Goal: Information Seeking & Learning: Find specific page/section

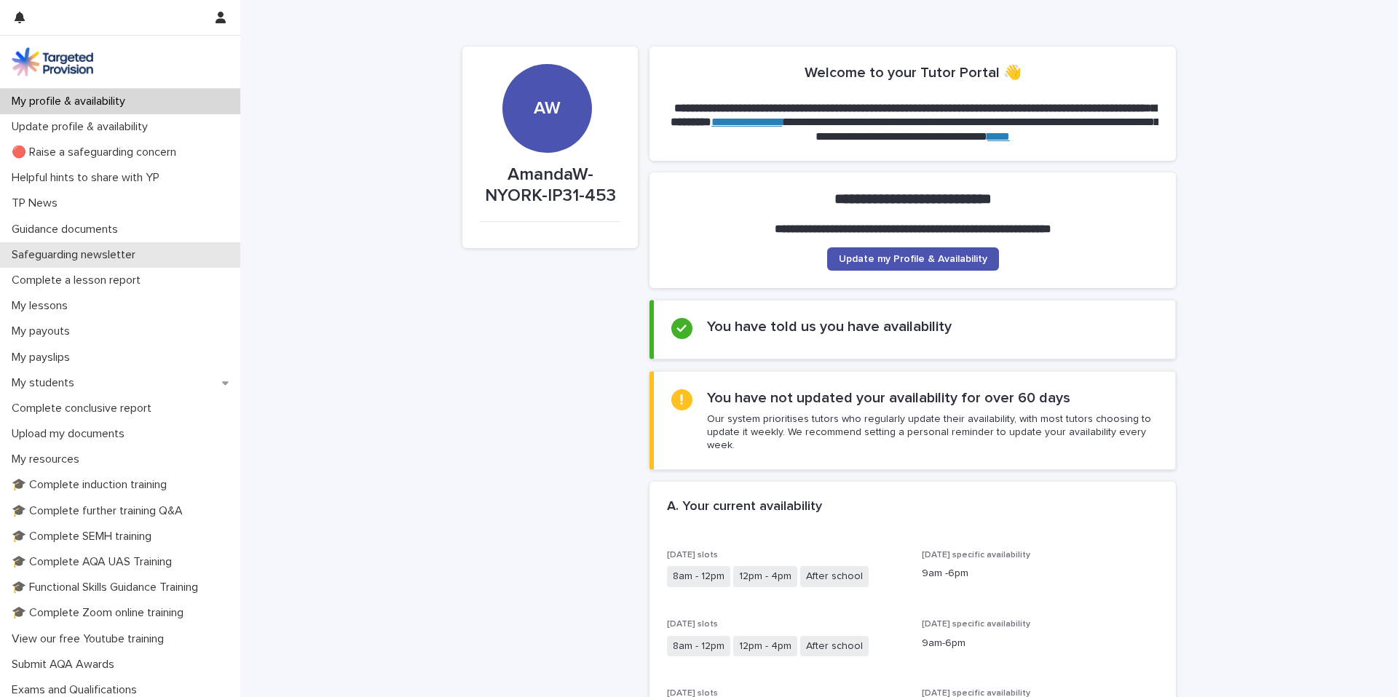
click at [80, 254] on p "Safeguarding newsletter" at bounding box center [76, 255] width 141 height 14
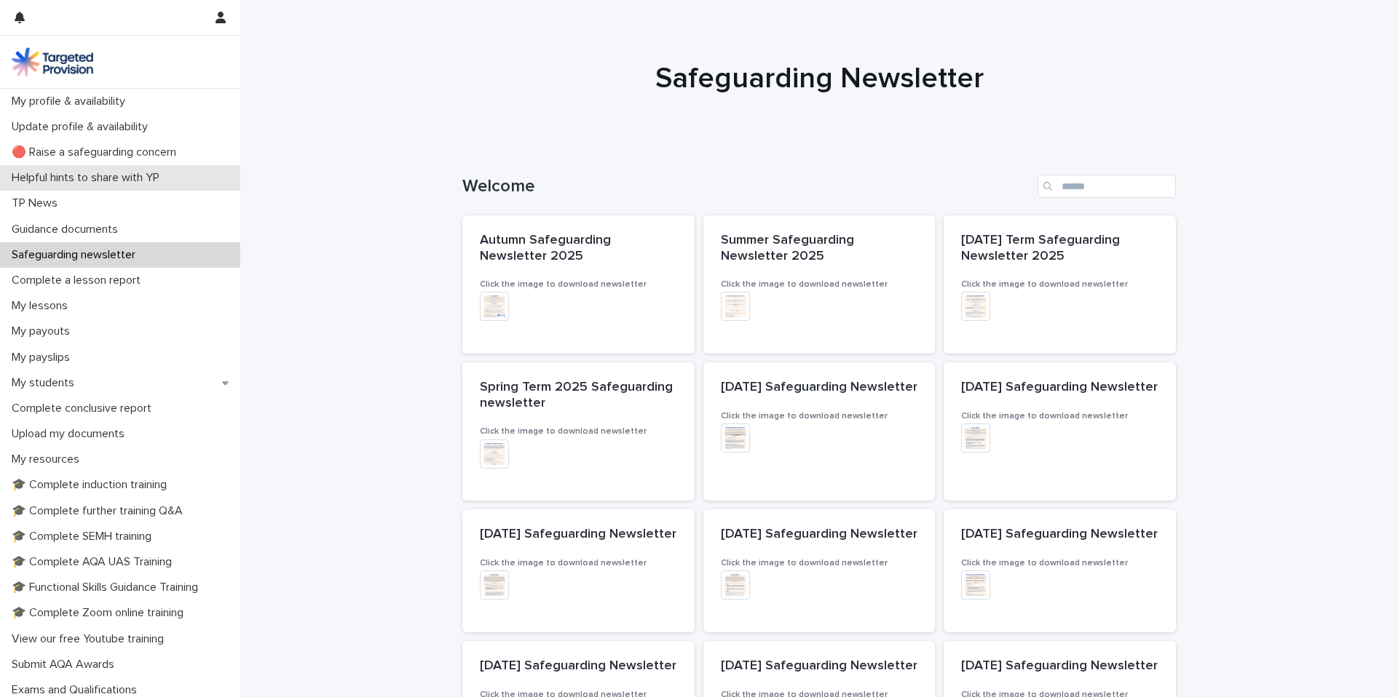
click at [87, 169] on div "Helpful hints to share with YP" at bounding box center [120, 177] width 240 height 25
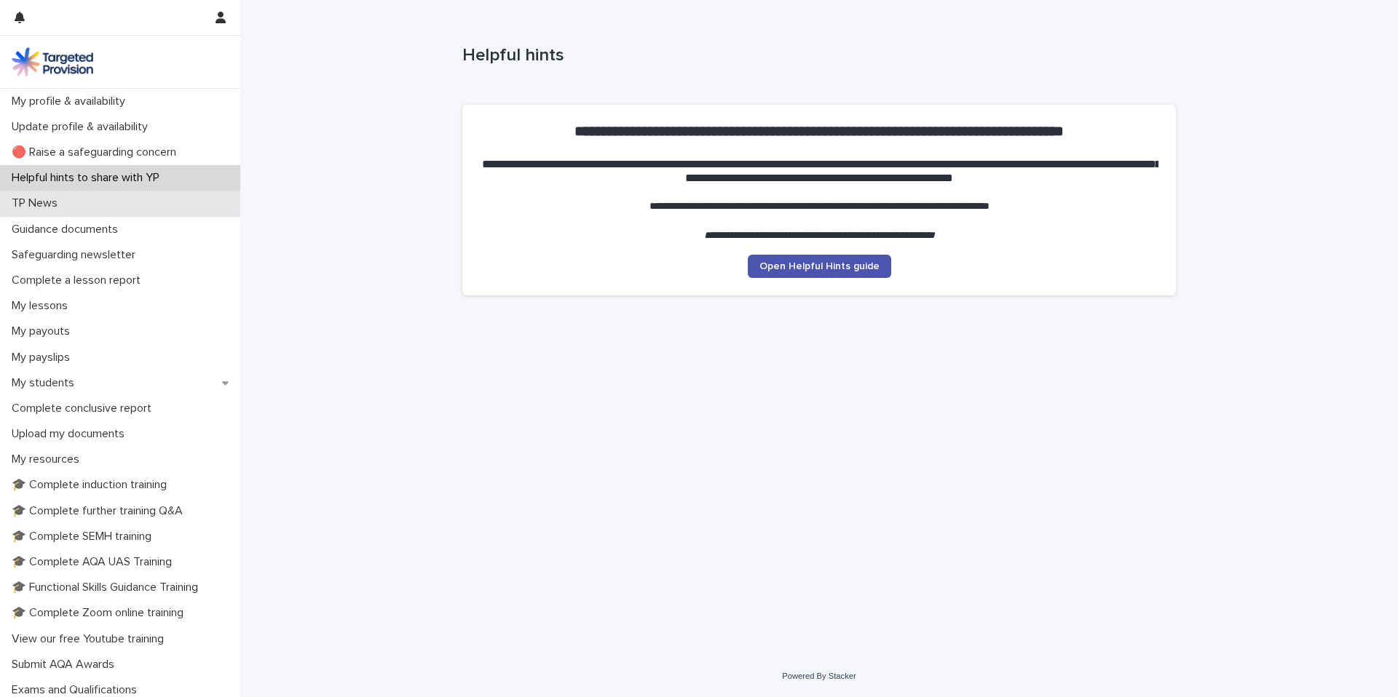
click at [69, 208] on div "TP News" at bounding box center [120, 203] width 240 height 25
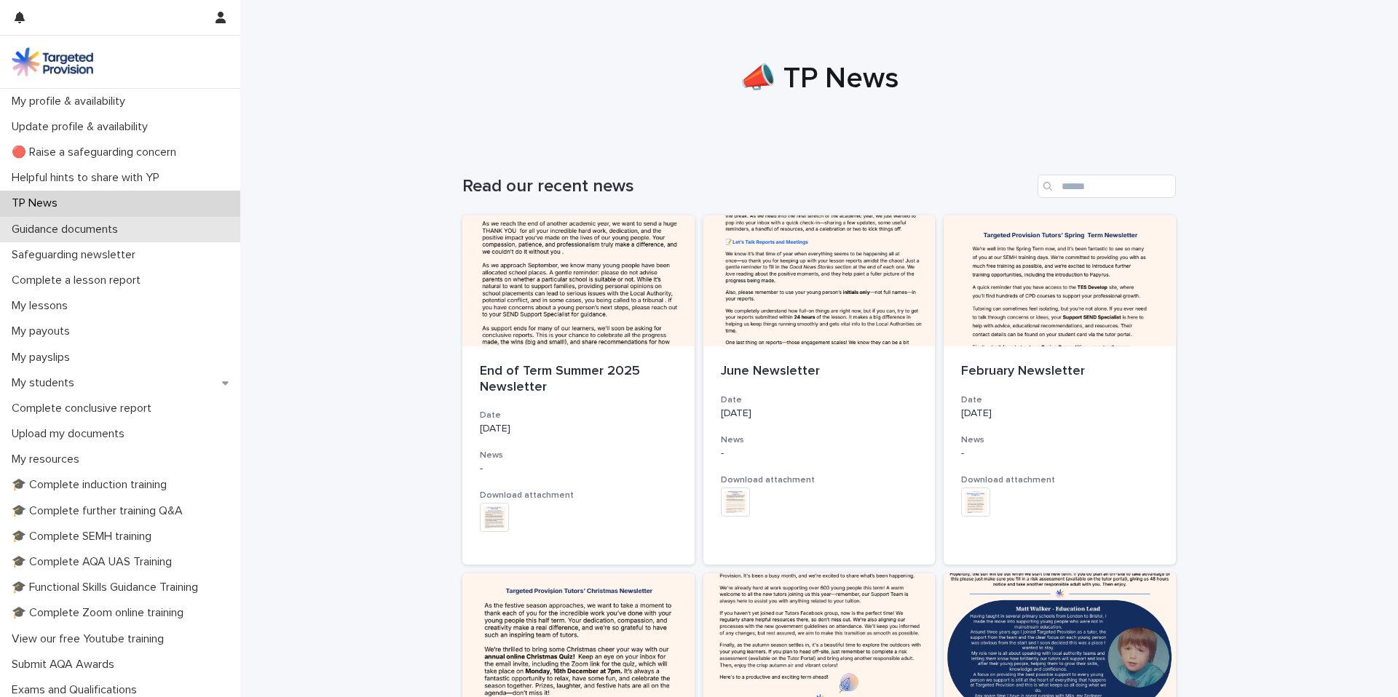
click at [76, 228] on p "Guidance documents" at bounding box center [68, 230] width 124 height 14
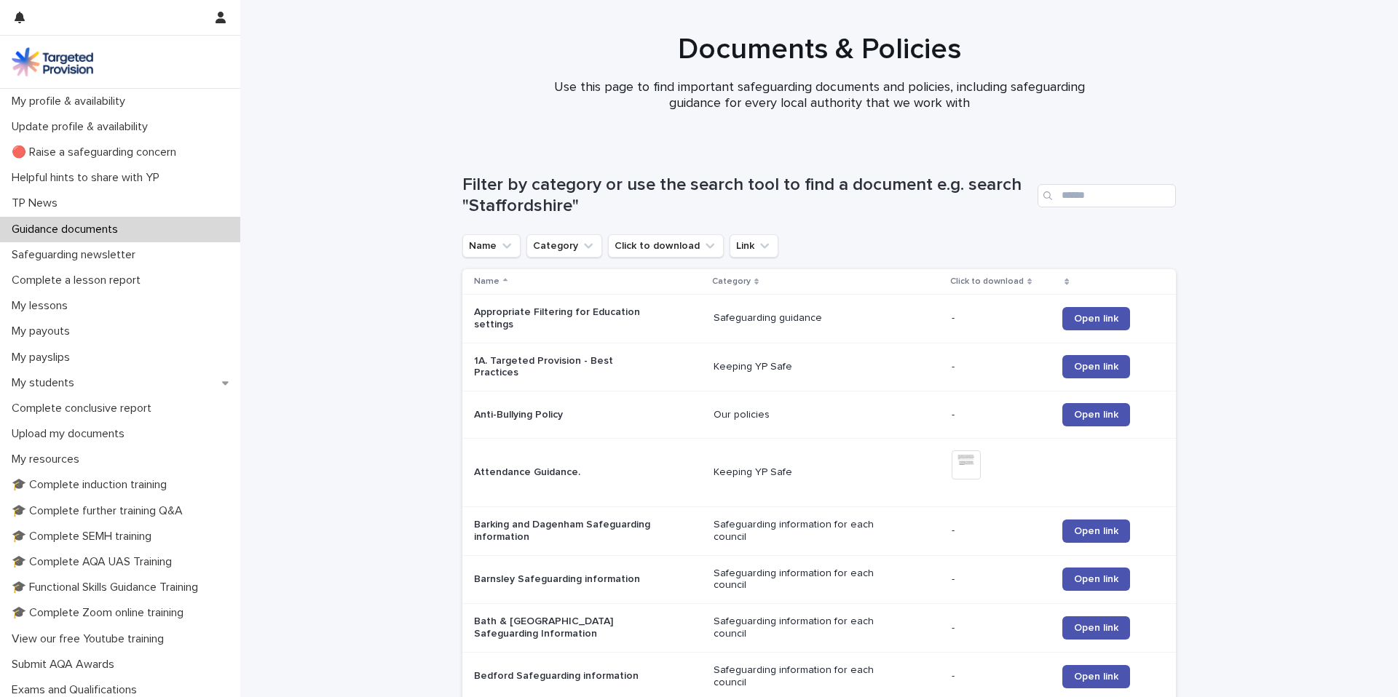
click at [1058, 195] on div "Search" at bounding box center [1049, 195] width 23 height 23
click at [1067, 195] on input "Search" at bounding box center [1107, 195] width 138 height 23
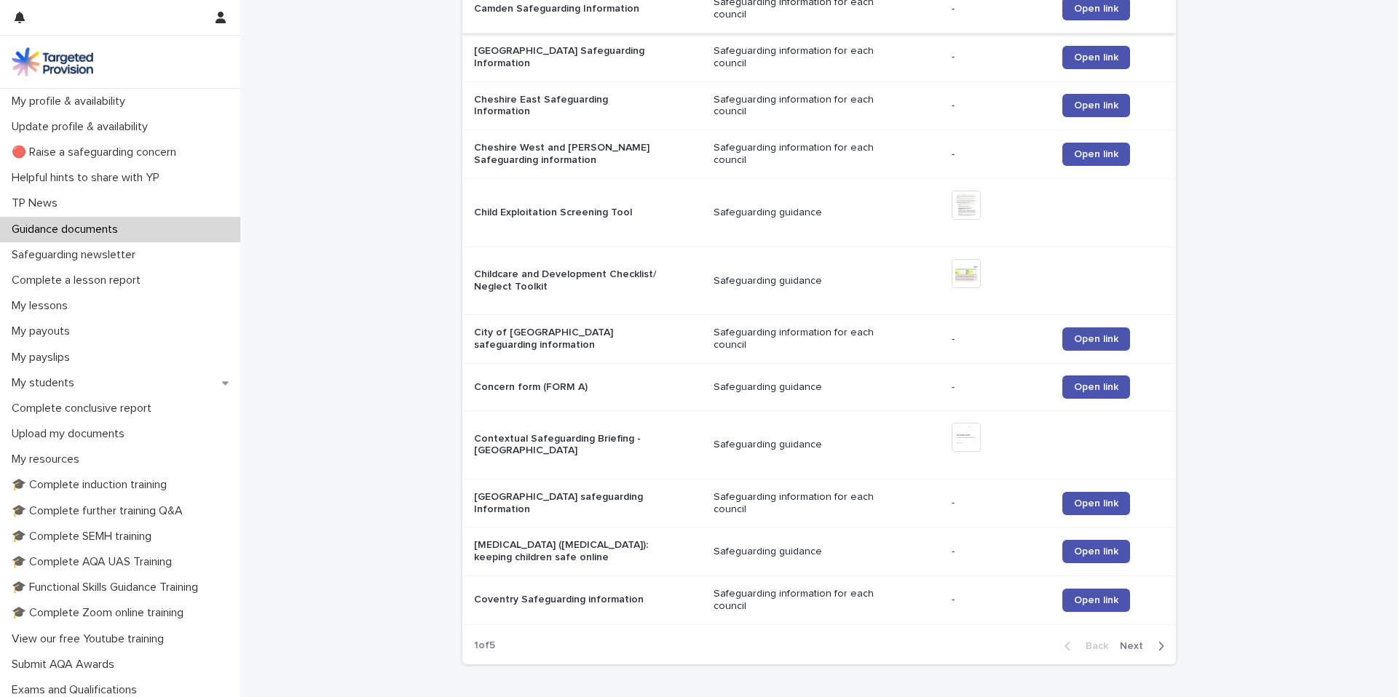
scroll to position [1233, 0]
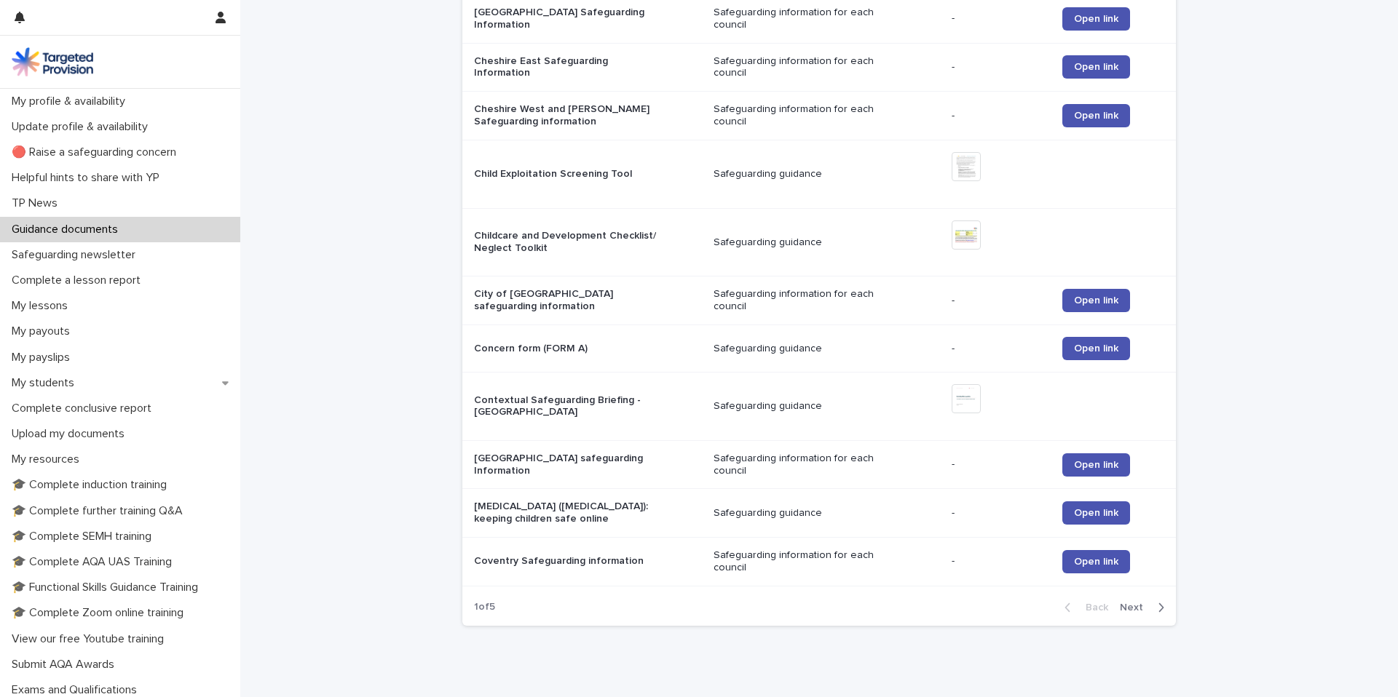
type input "**********"
click at [1139, 603] on span "Next" at bounding box center [1136, 608] width 32 height 10
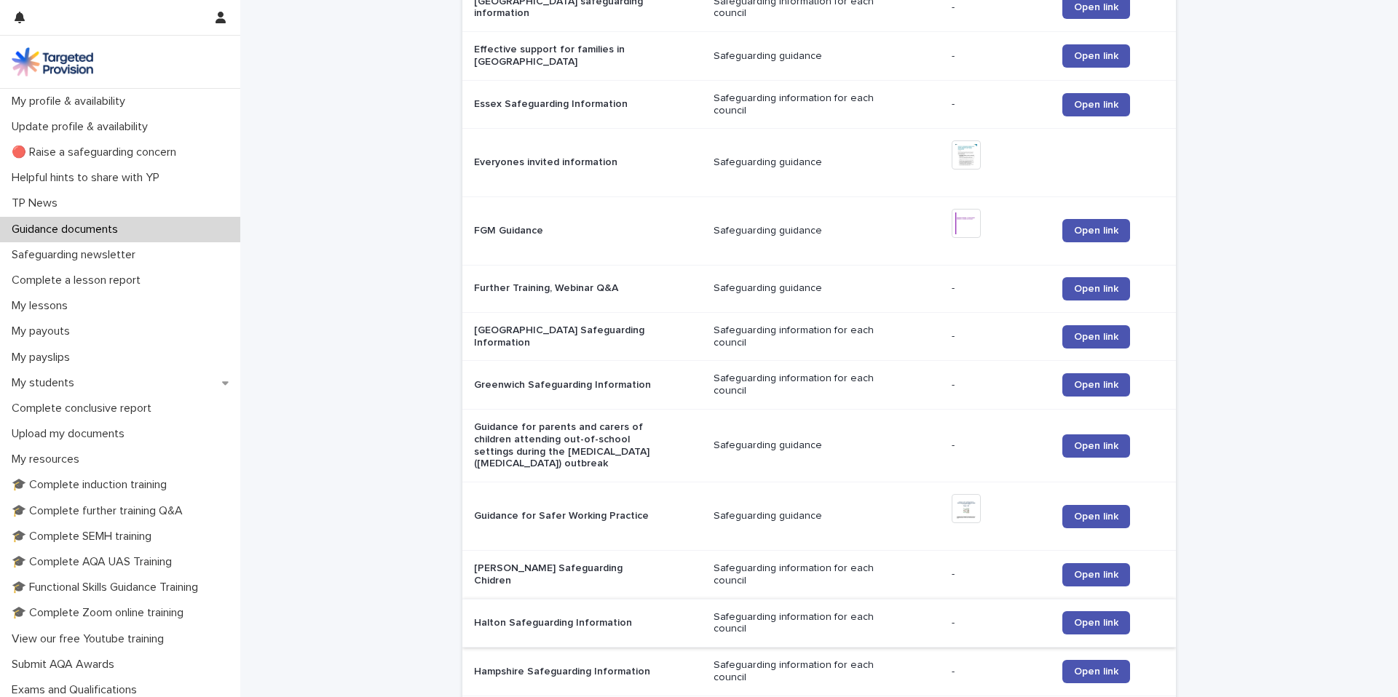
scroll to position [1316, 0]
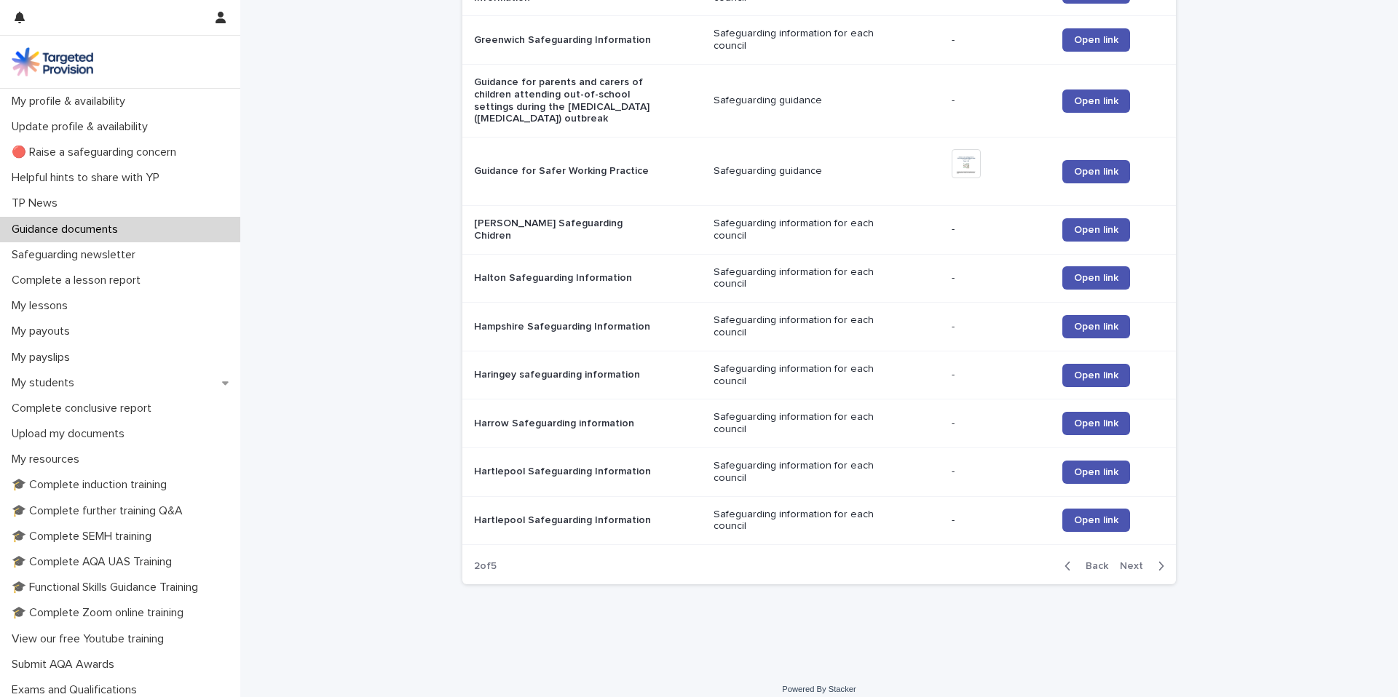
click at [1137, 561] on span "Next" at bounding box center [1136, 566] width 32 height 10
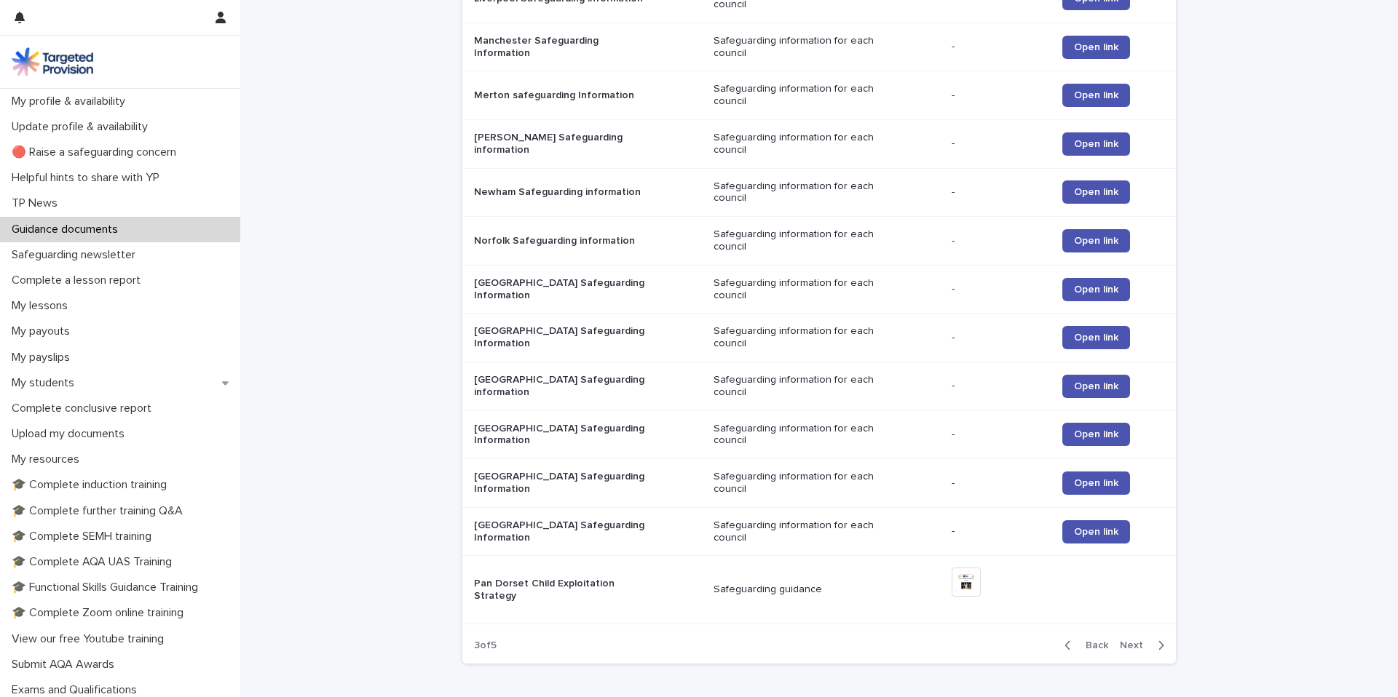
scroll to position [1257, 0]
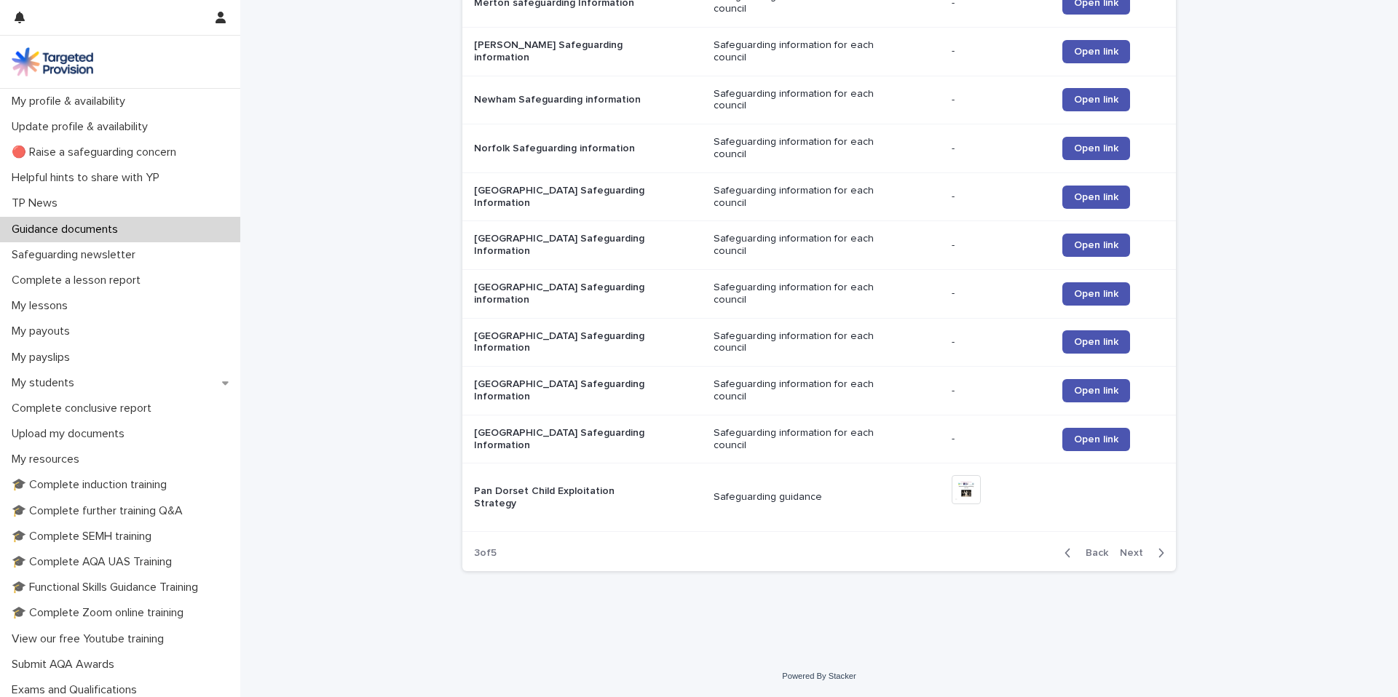
click at [1132, 547] on button "Next" at bounding box center [1145, 553] width 62 height 13
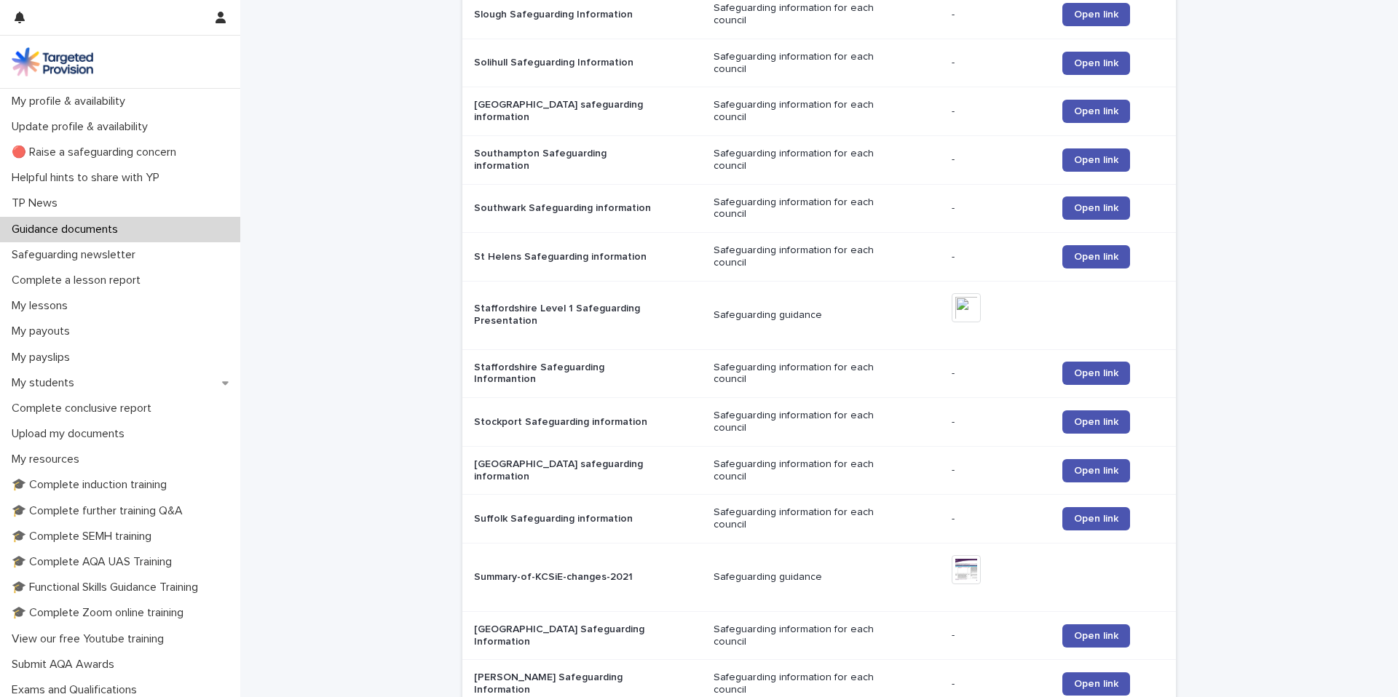
scroll to position [1358, 0]
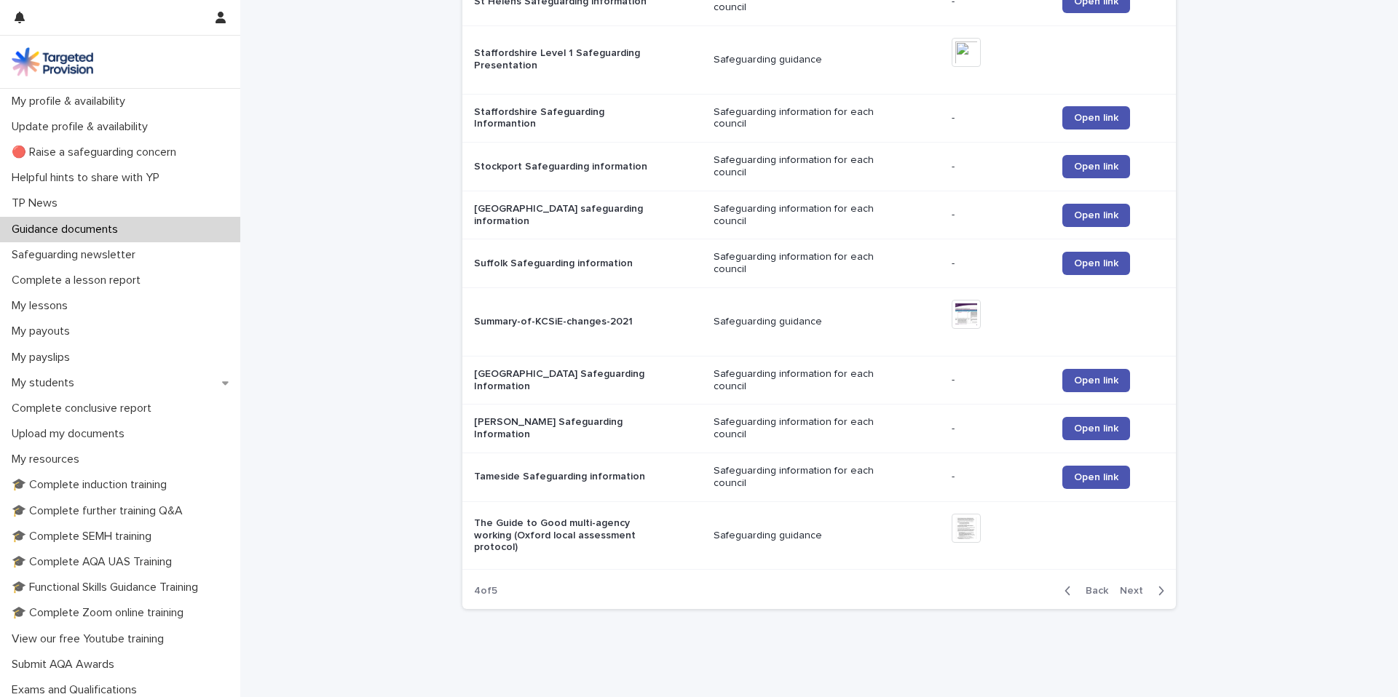
click at [1129, 586] on span "Next" at bounding box center [1136, 591] width 32 height 10
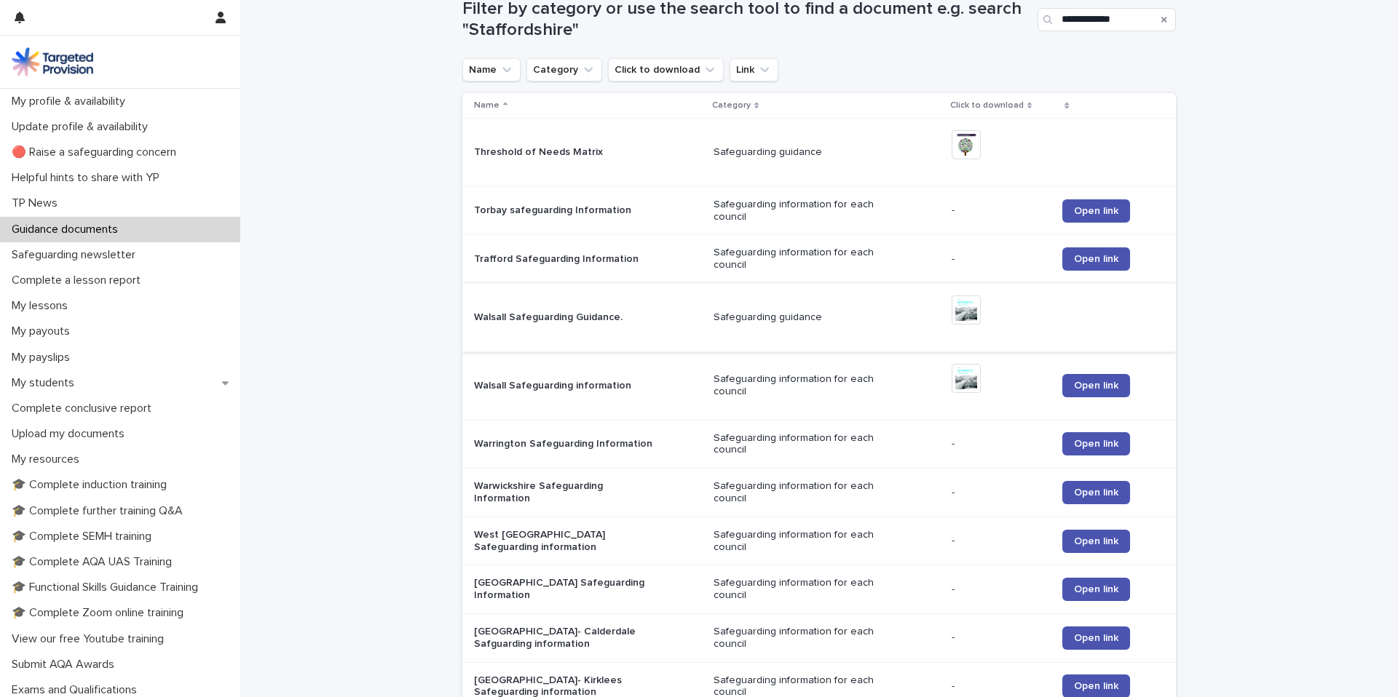
scroll to position [101, 0]
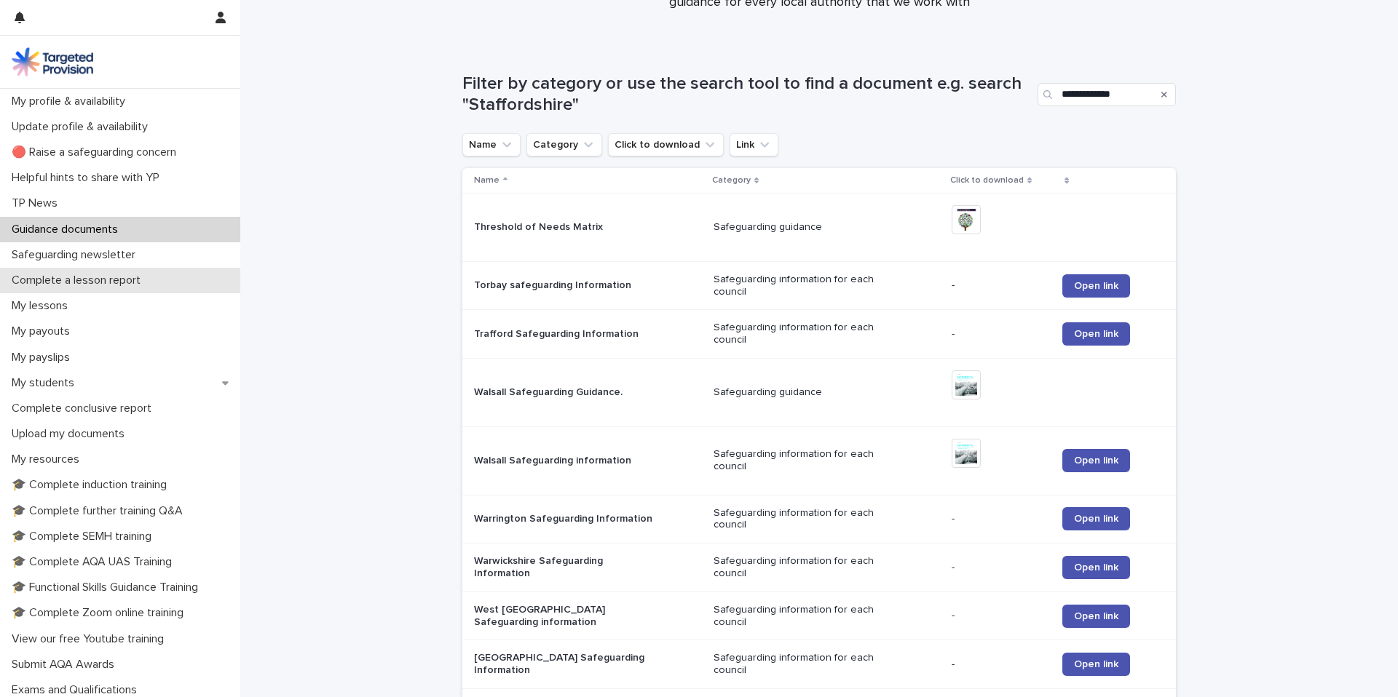
click at [97, 275] on p "Complete a lesson report" at bounding box center [79, 281] width 146 height 14
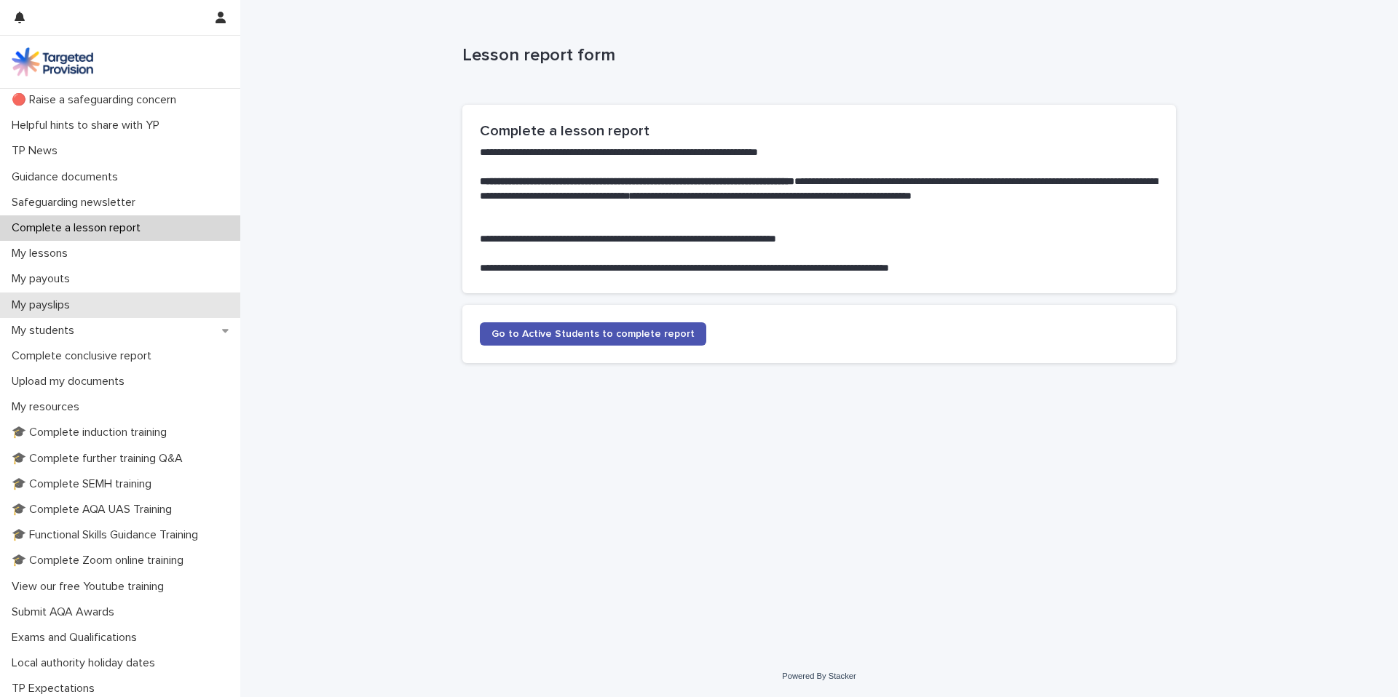
scroll to position [134, 0]
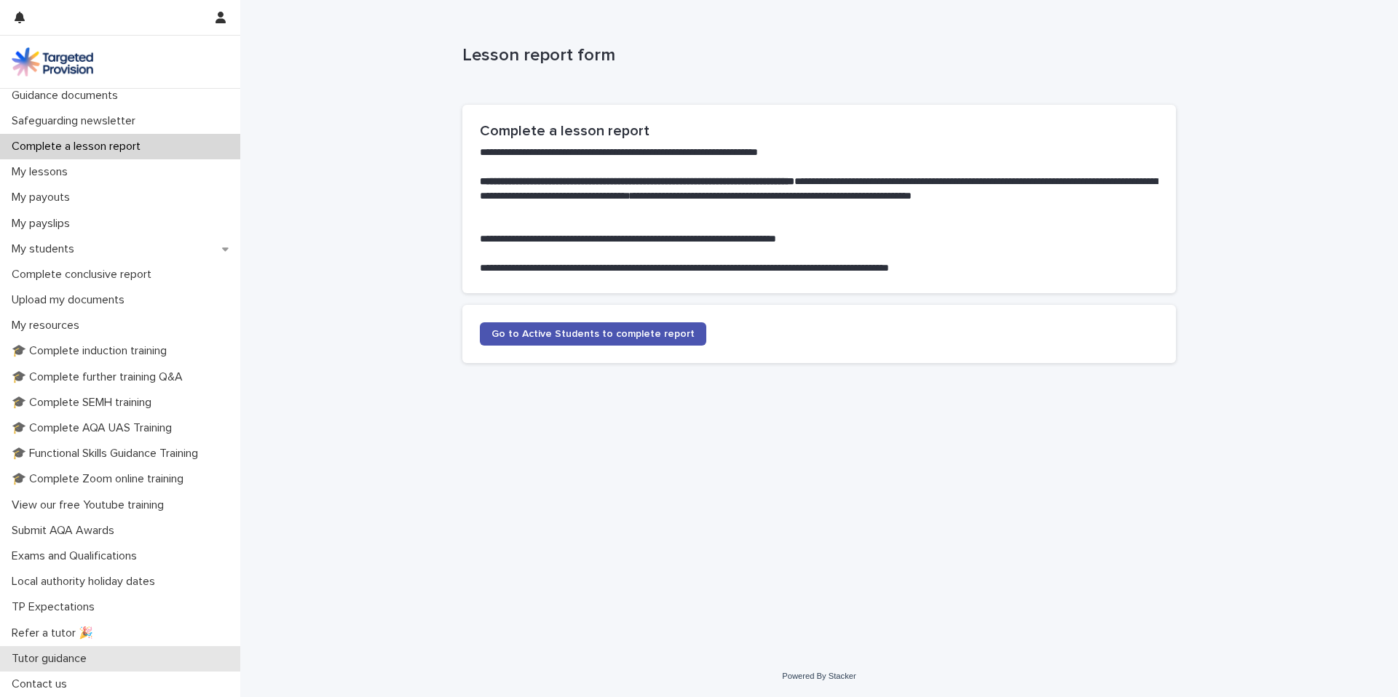
click at [77, 662] on p "Tutor guidance" at bounding box center [52, 659] width 92 height 14
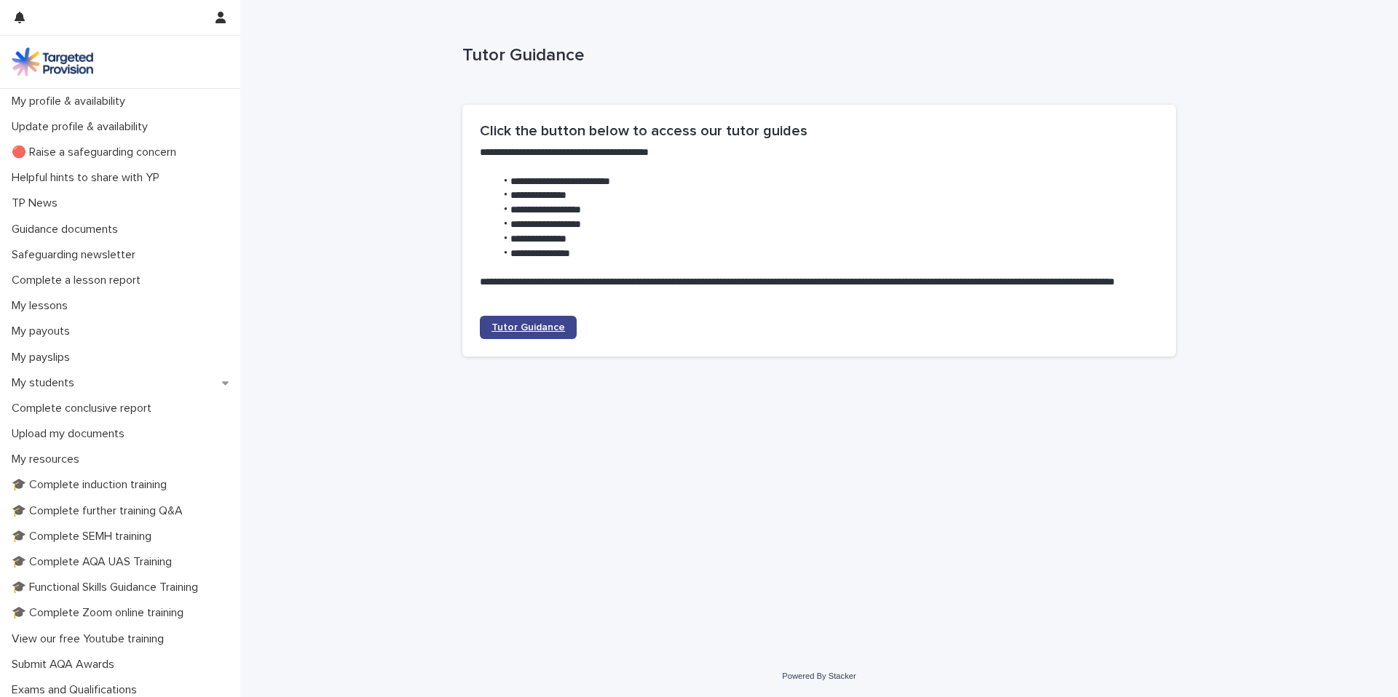
click at [542, 323] on span "Tutor Guidance" at bounding box center [528, 328] width 74 height 10
click at [74, 229] on p "Guidance documents" at bounding box center [68, 230] width 124 height 14
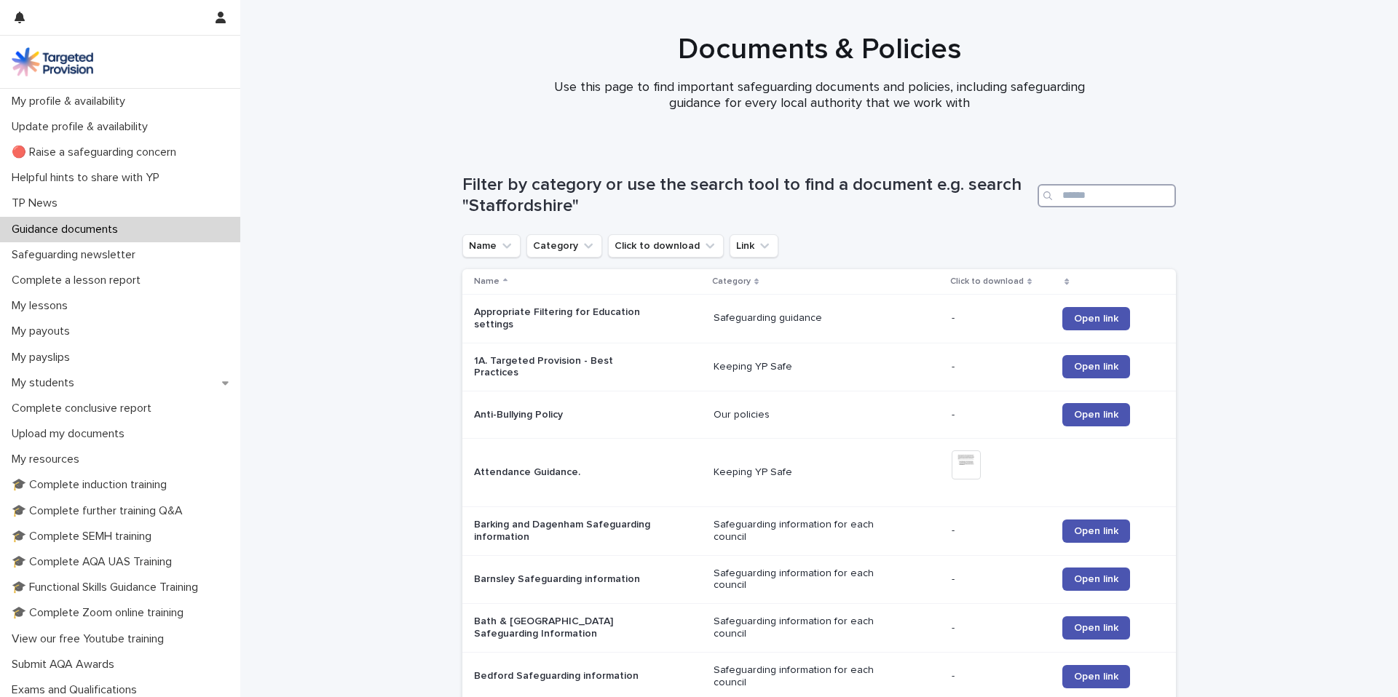
click at [1070, 190] on input "Search" at bounding box center [1107, 195] width 138 height 23
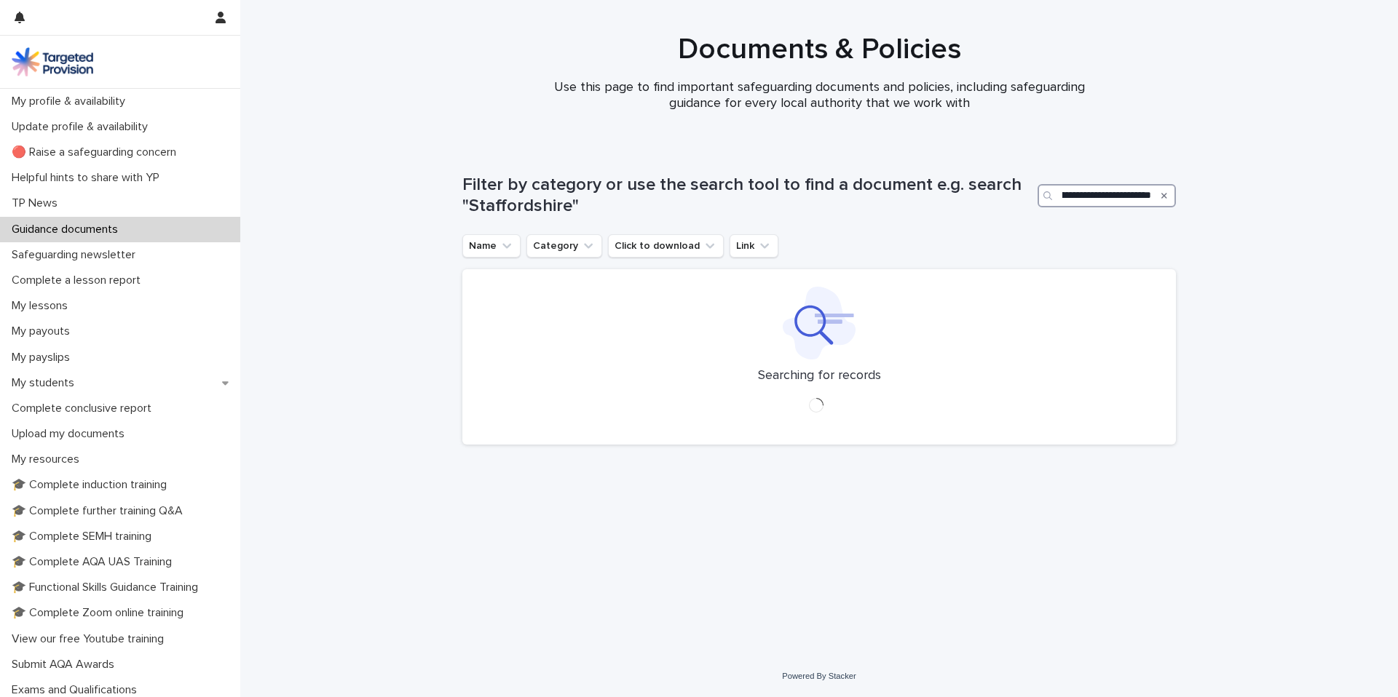
scroll to position [0, 36]
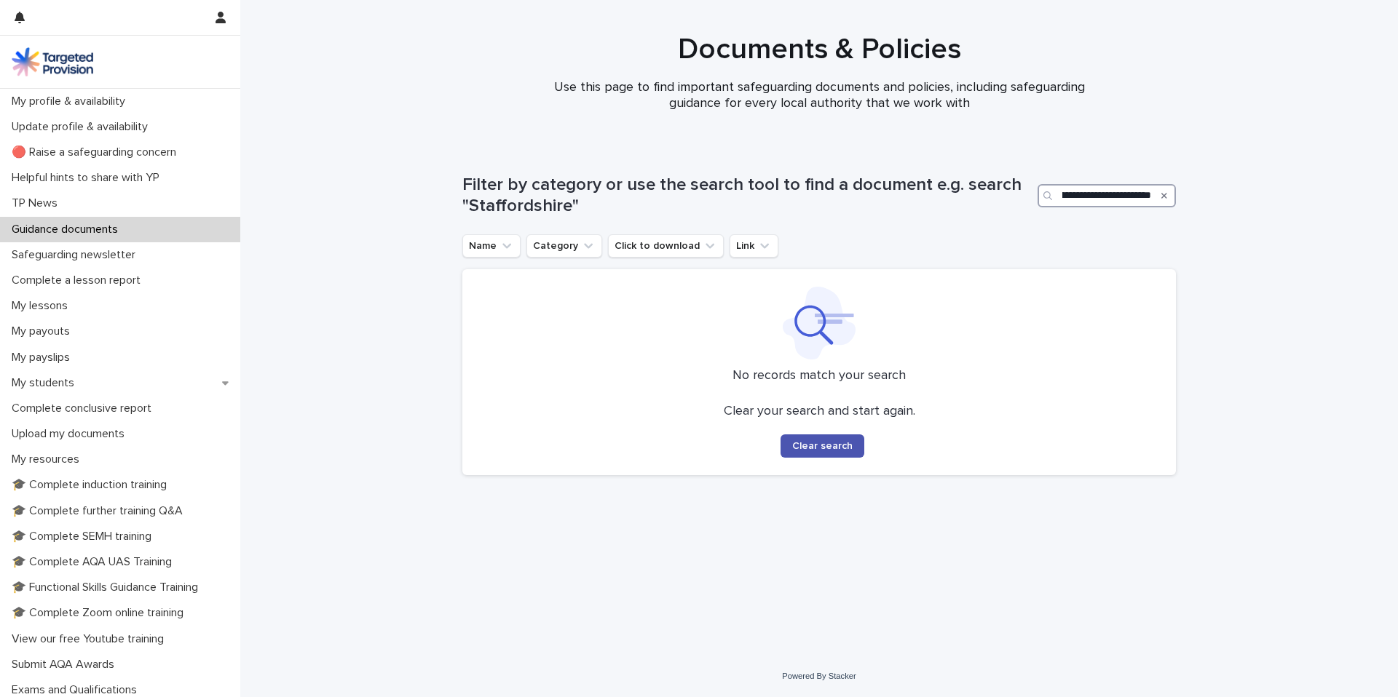
scroll to position [0, 25]
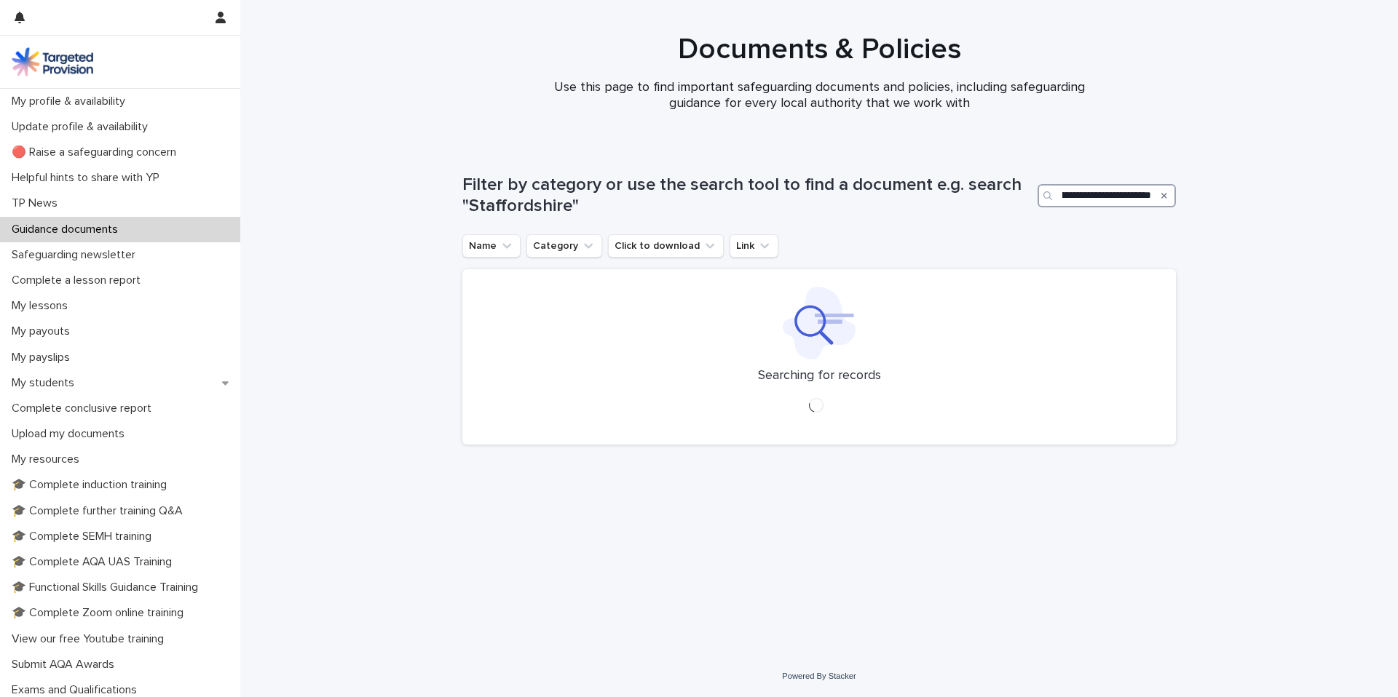
type input "**********"
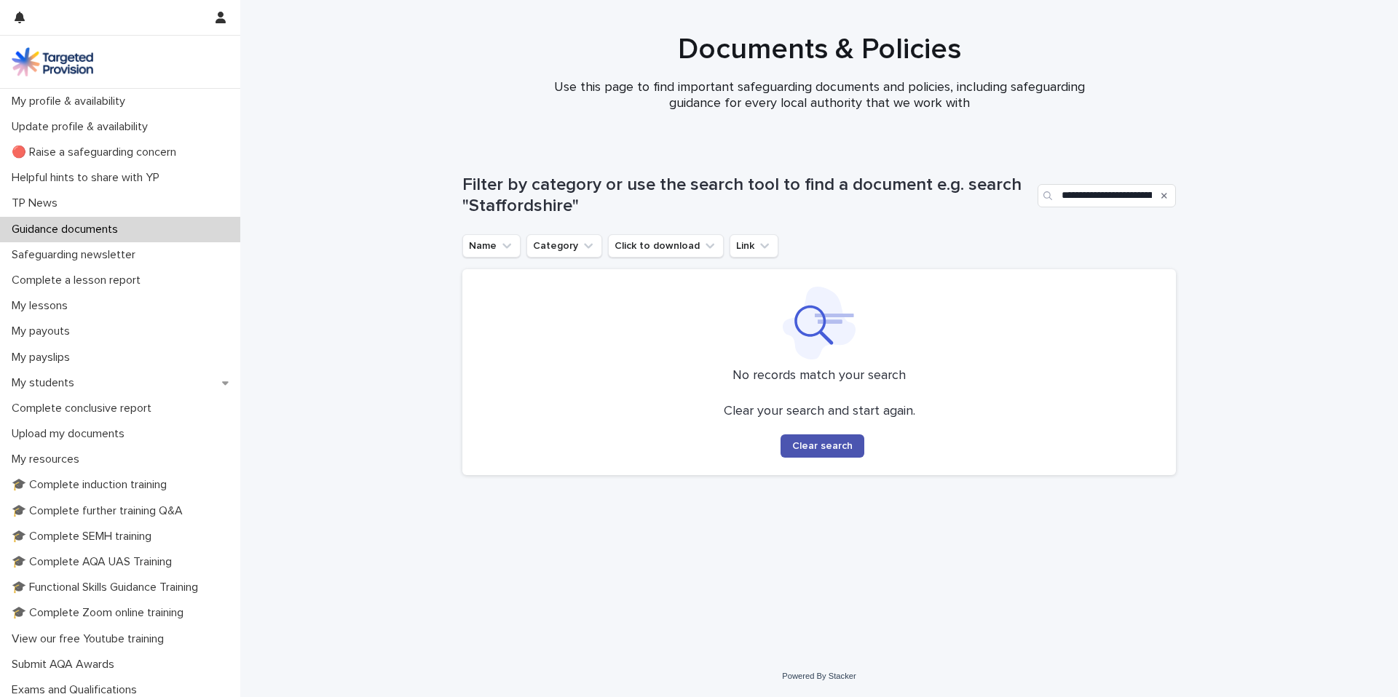
click at [1153, 194] on div "Search" at bounding box center [1164, 195] width 23 height 23
click at [1163, 194] on icon "Search" at bounding box center [1164, 196] width 6 height 6
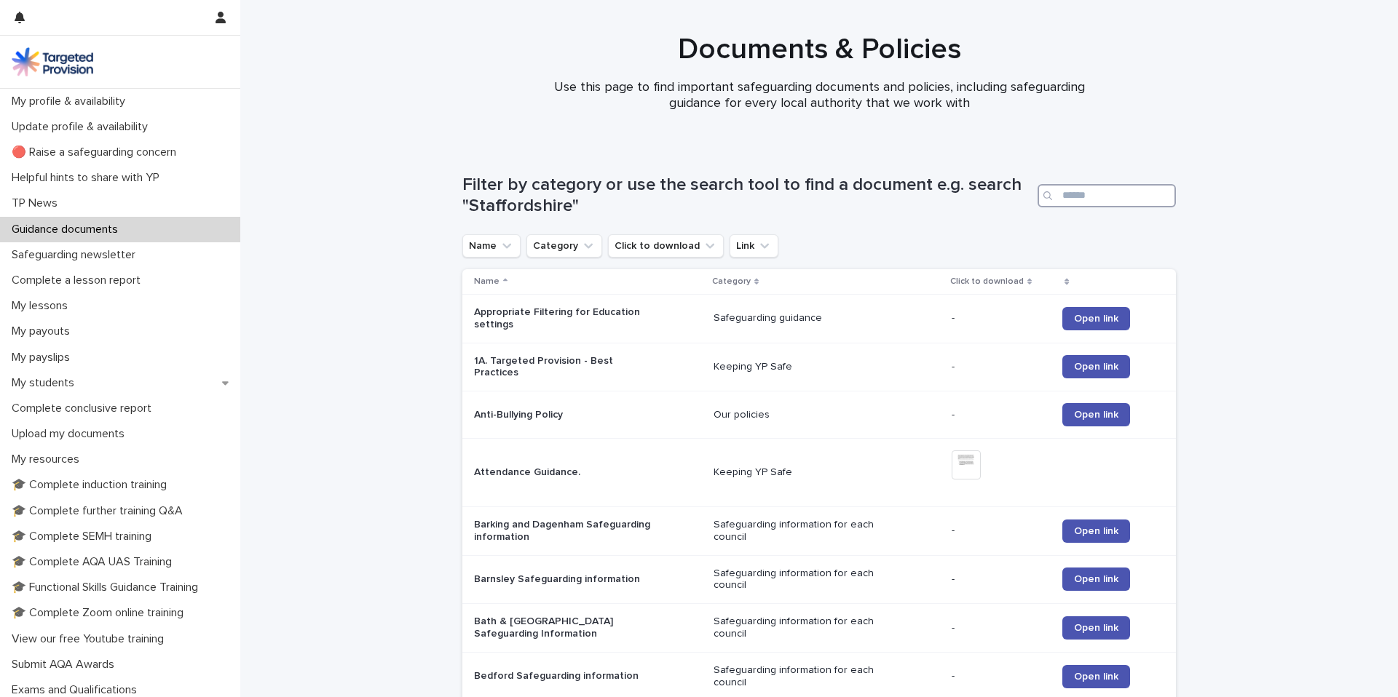
click at [1155, 193] on input "Search" at bounding box center [1107, 195] width 138 height 23
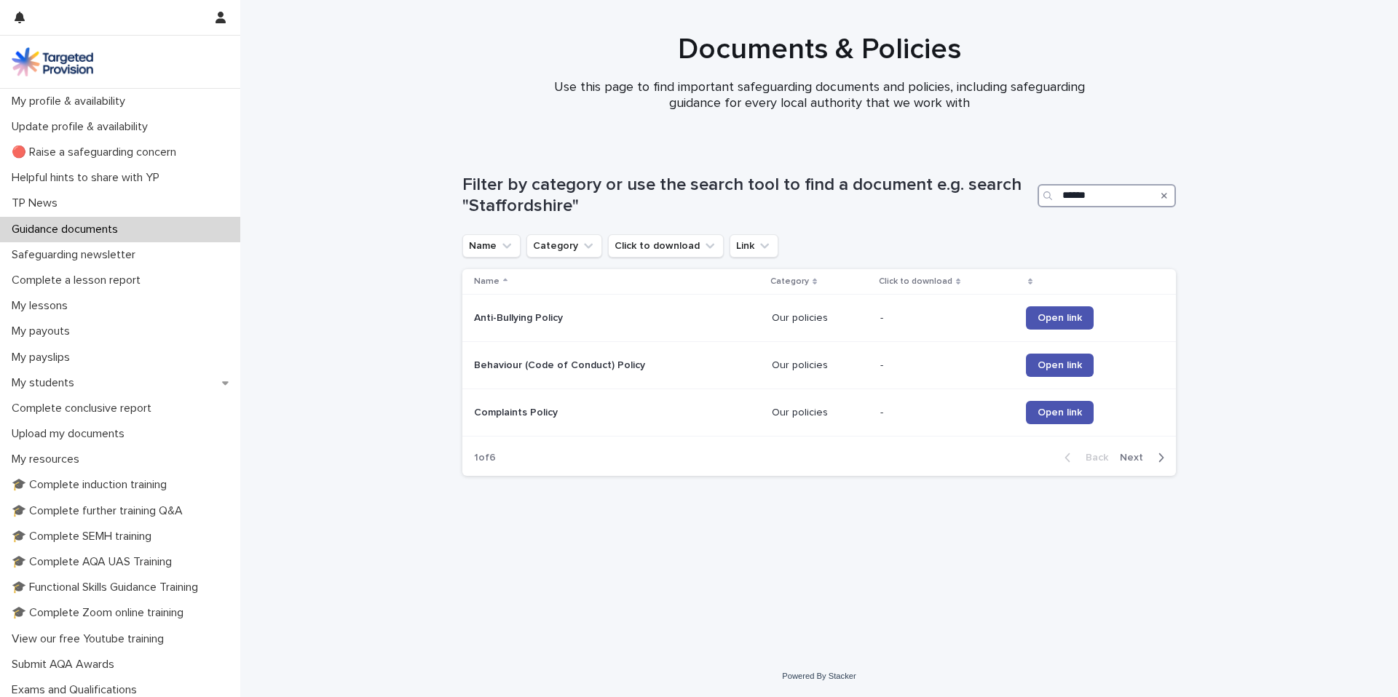
type input "******"
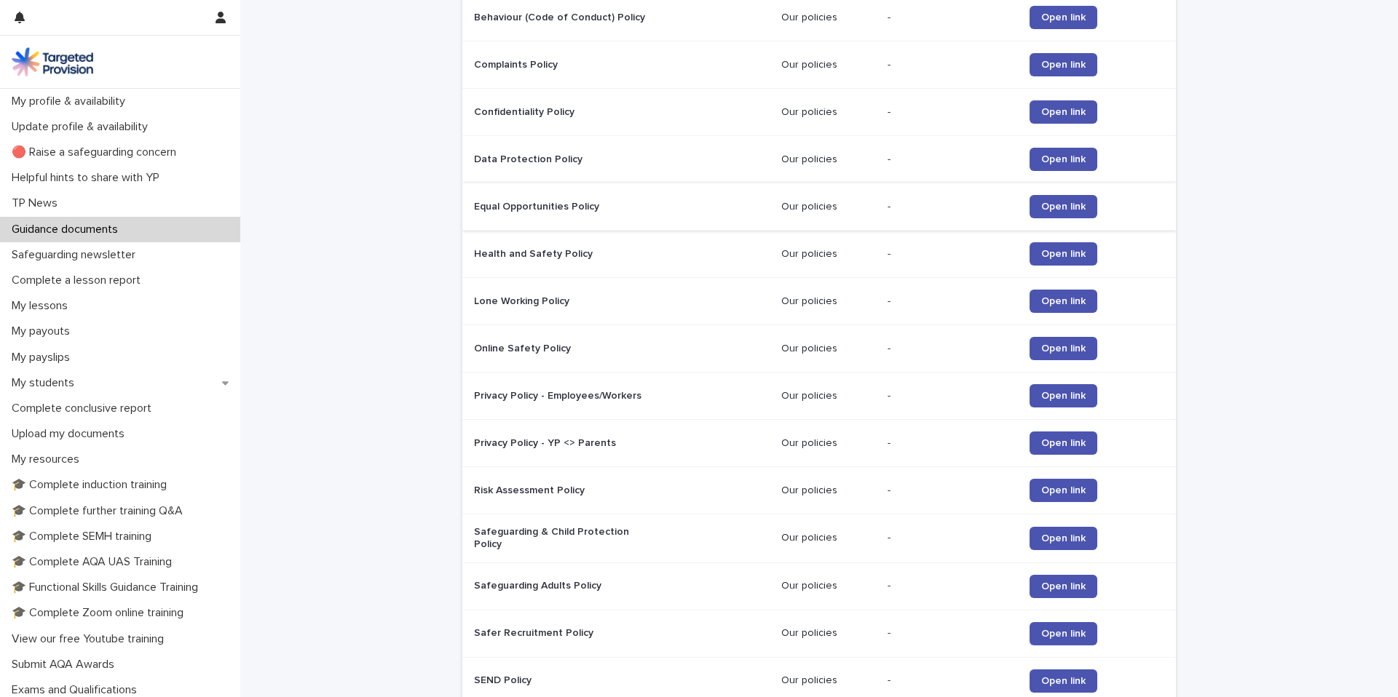
scroll to position [438, 0]
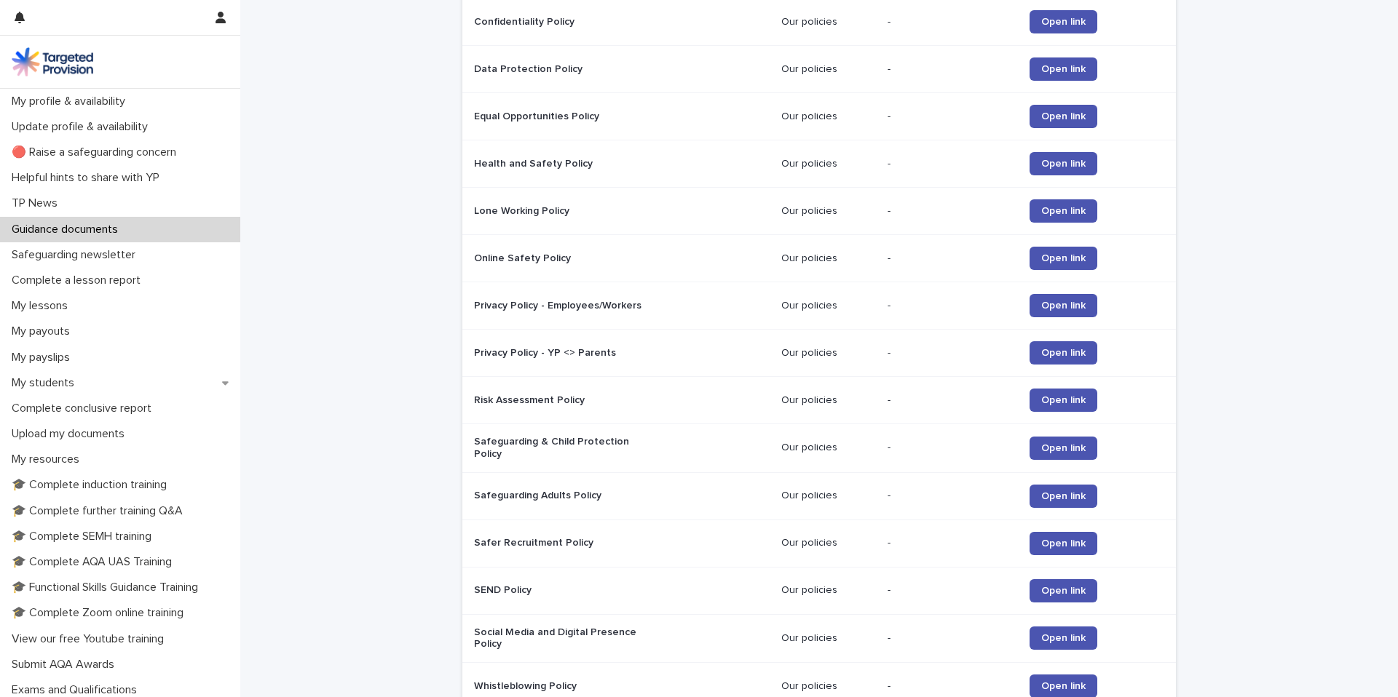
click at [611, 444] on p "Safeguarding & Child Protection Policy" at bounding box center [565, 448] width 182 height 25
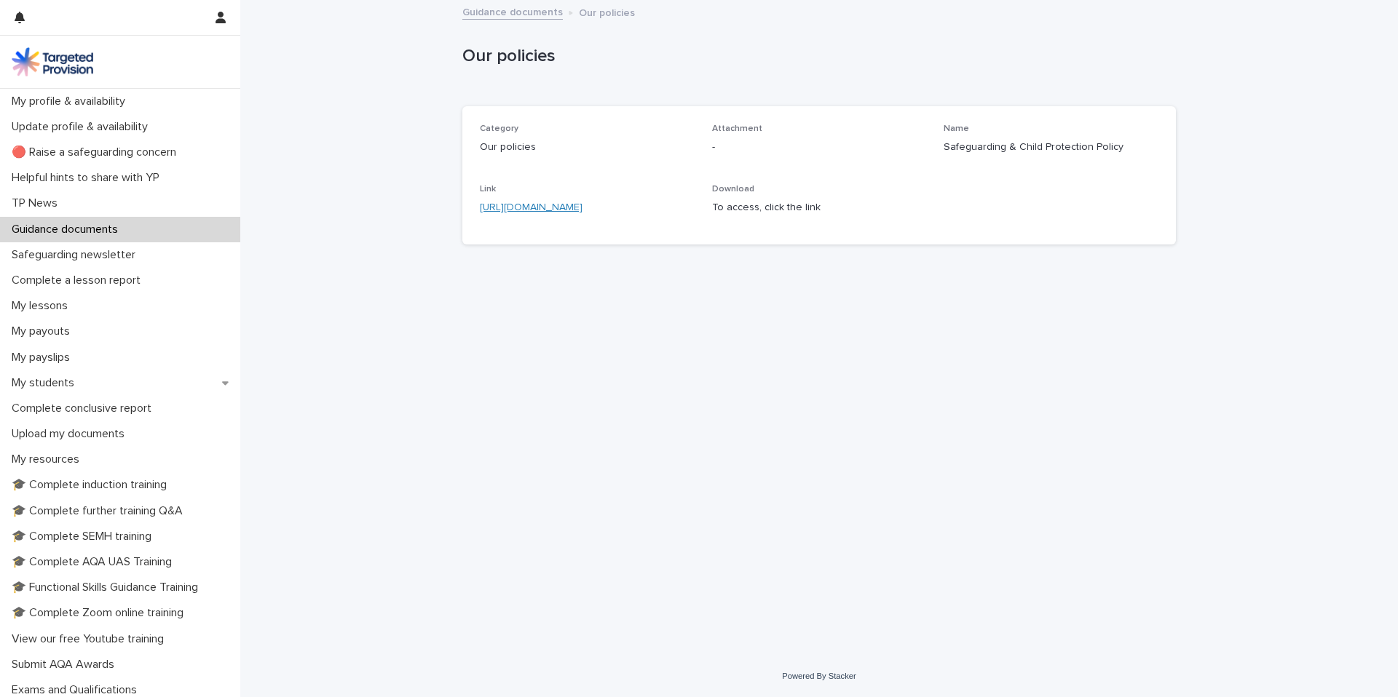
click at [582, 206] on link "[URL][DOMAIN_NAME]" at bounding box center [531, 207] width 103 height 10
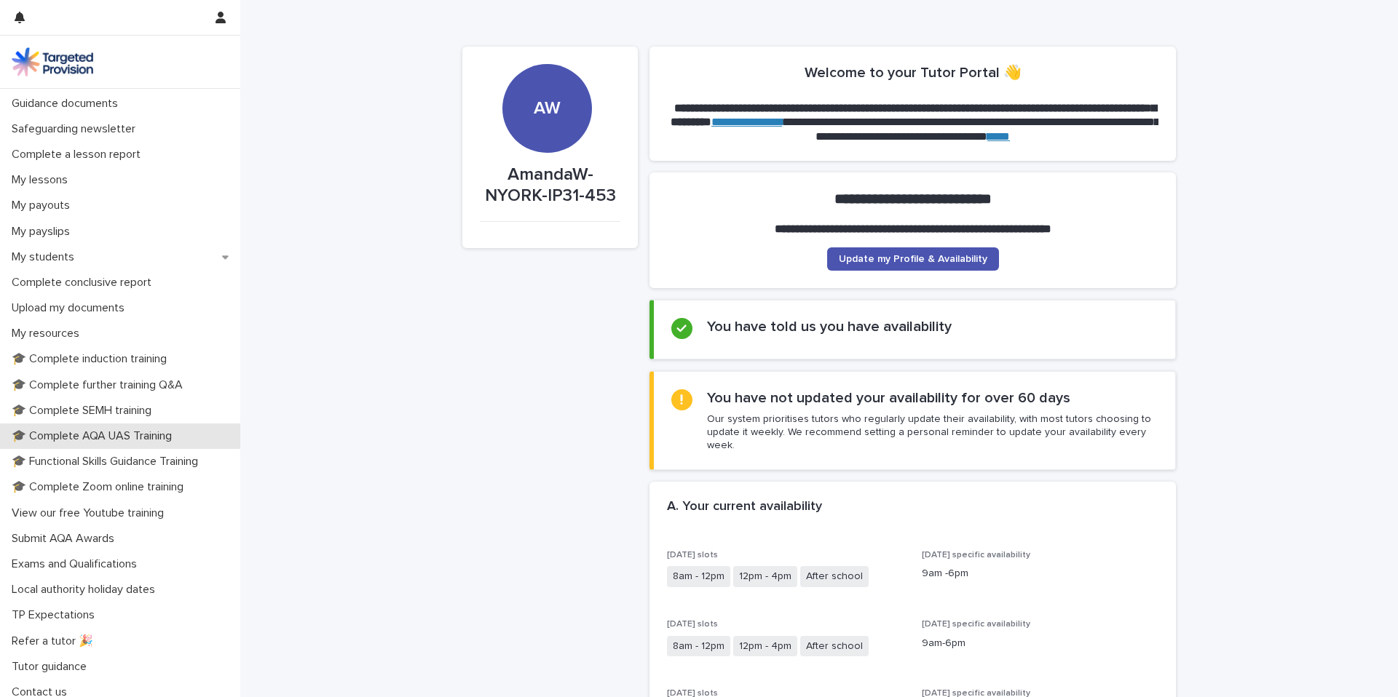
scroll to position [134, 0]
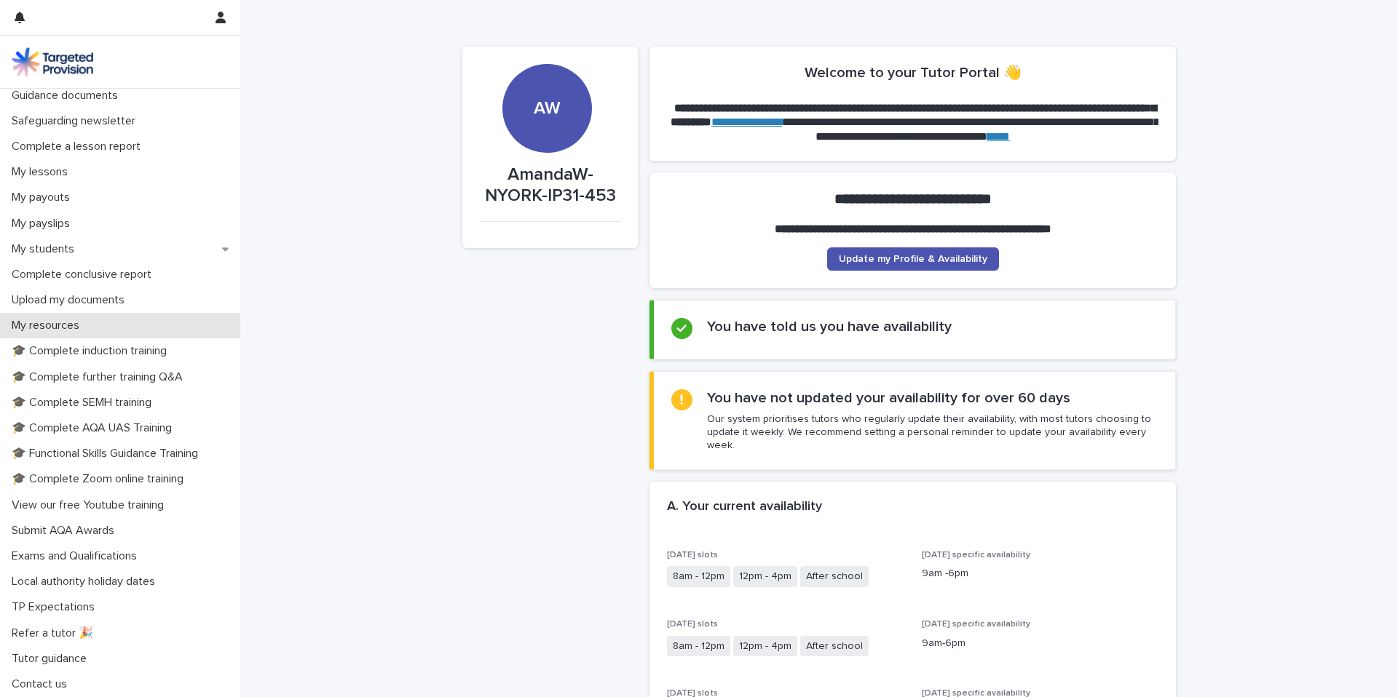
click at [96, 323] on div "My resources" at bounding box center [120, 325] width 240 height 25
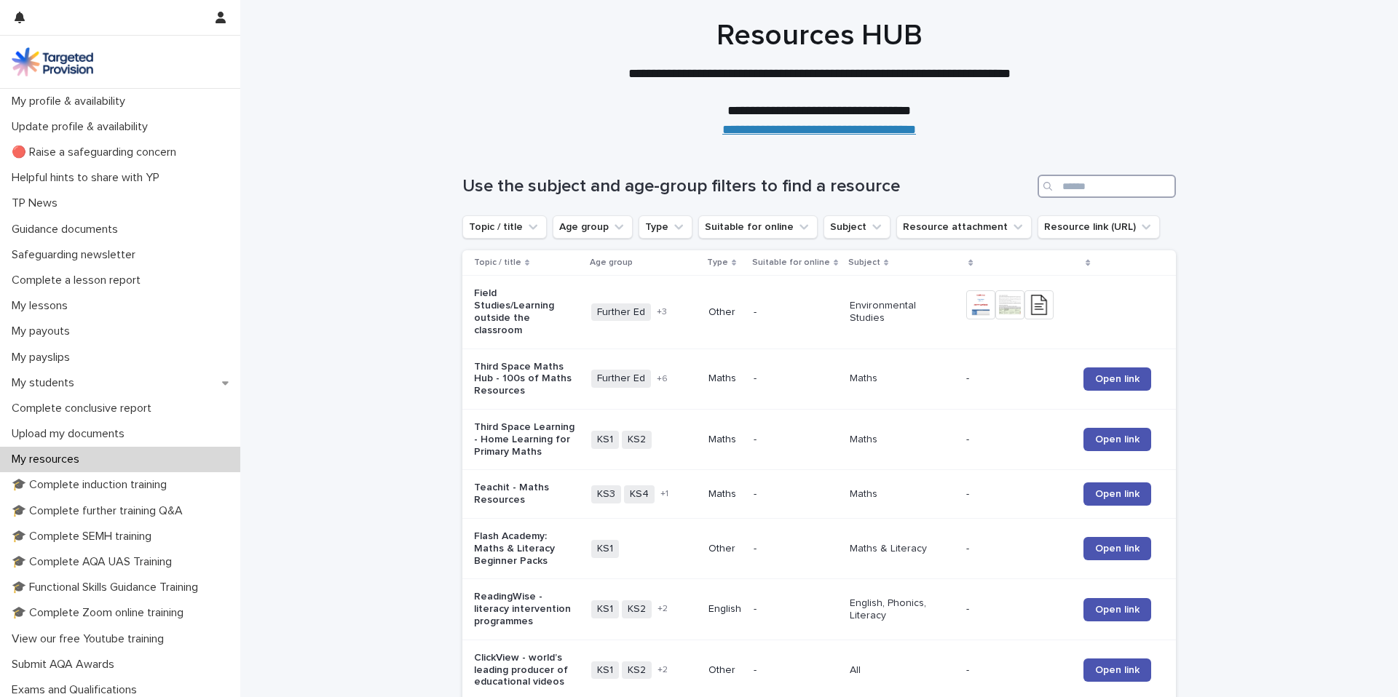
click at [1091, 190] on input "Search" at bounding box center [1107, 186] width 138 height 23
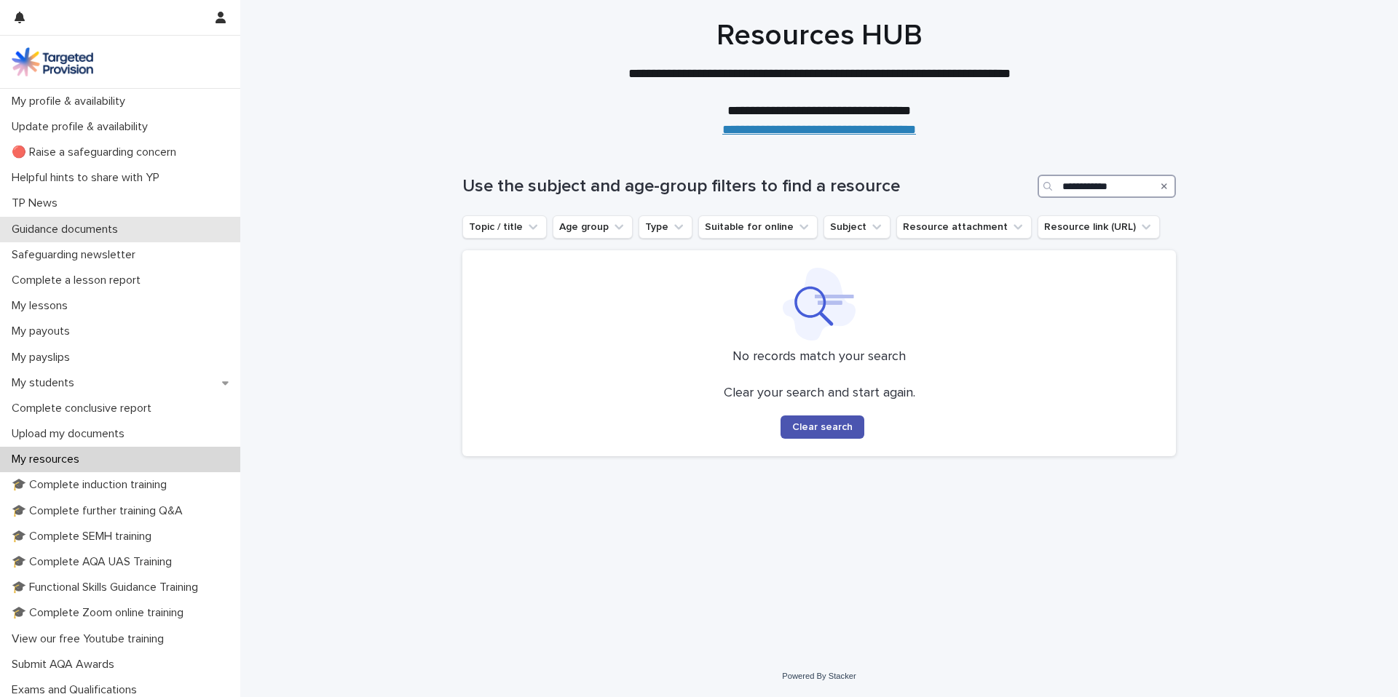
type input "**********"
click at [119, 232] on p "Guidance documents" at bounding box center [68, 230] width 124 height 14
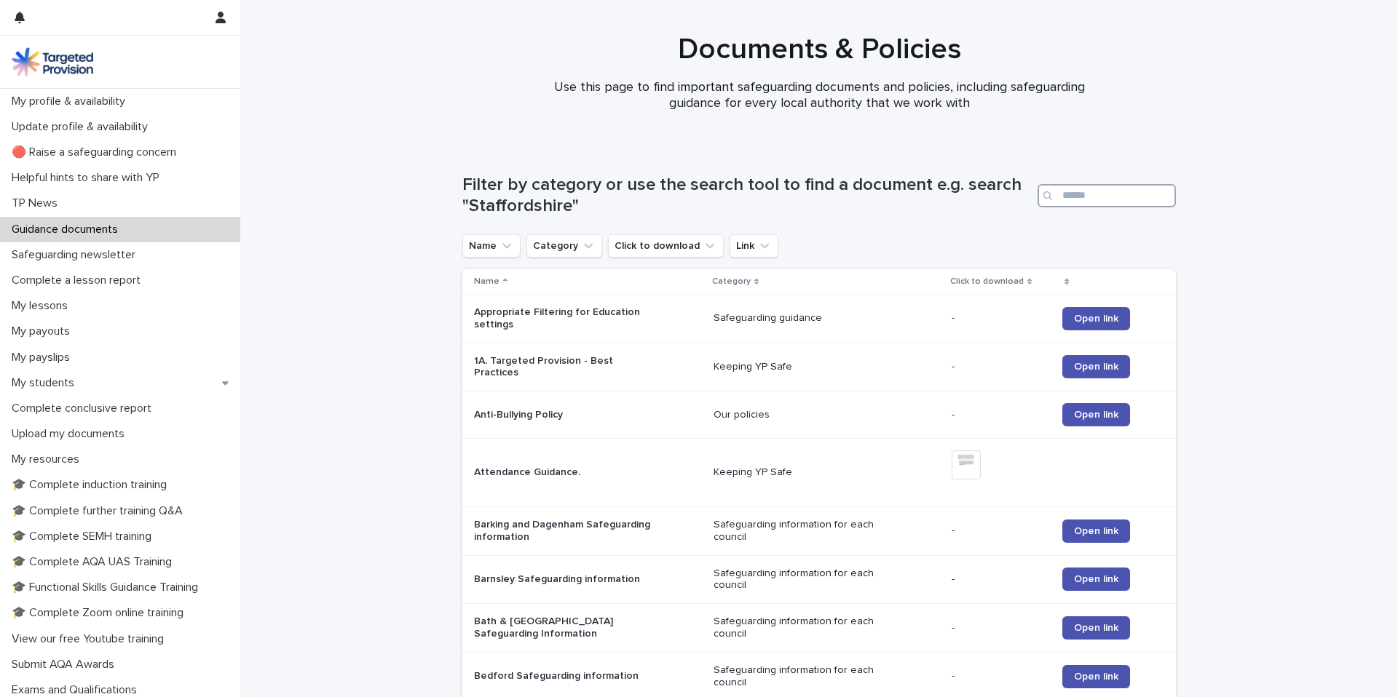
click at [1076, 189] on input "Search" at bounding box center [1107, 195] width 138 height 23
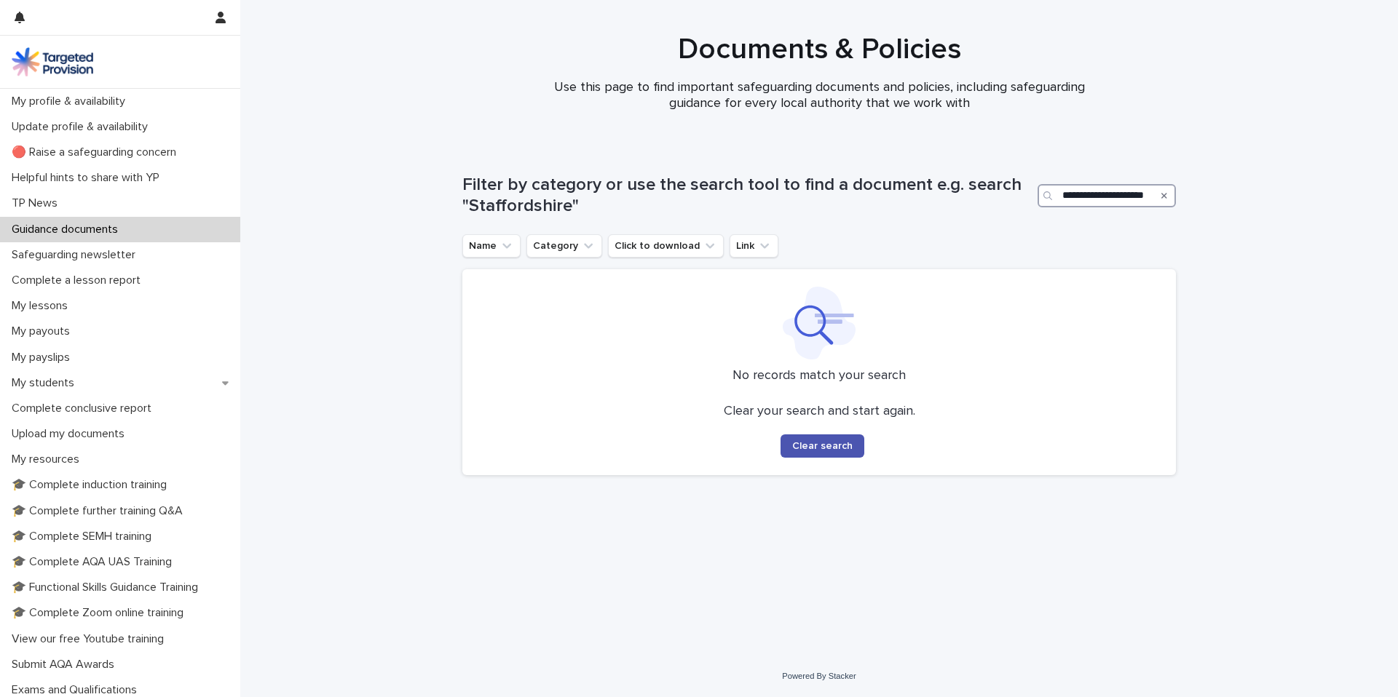
scroll to position [0, 12]
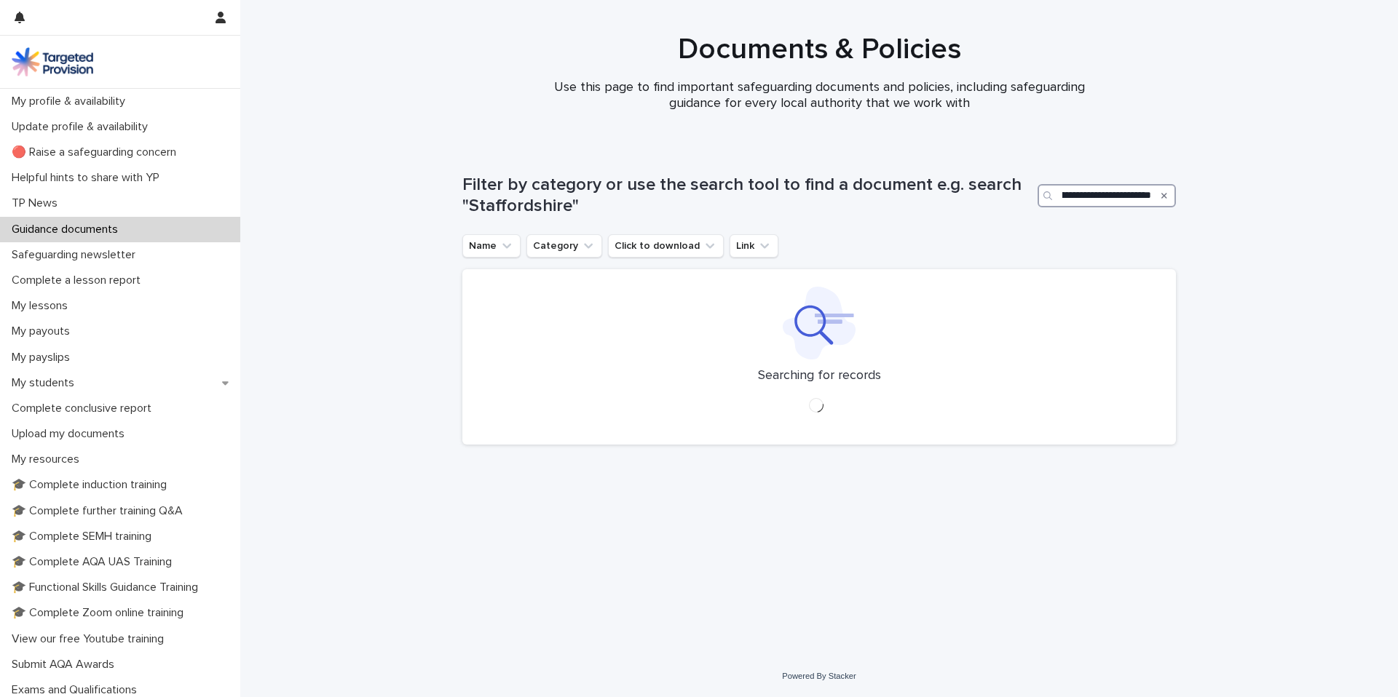
type input "**********"
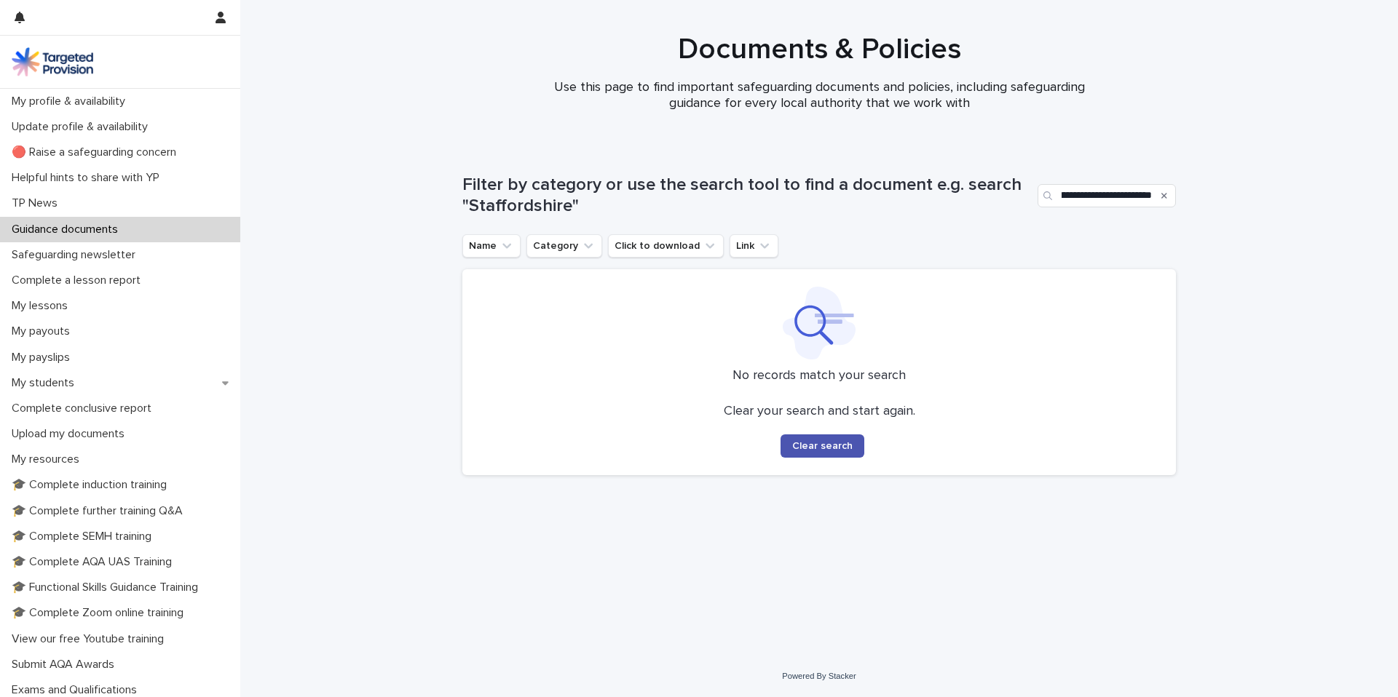
click at [1164, 194] on icon "Search" at bounding box center [1164, 195] width 6 height 9
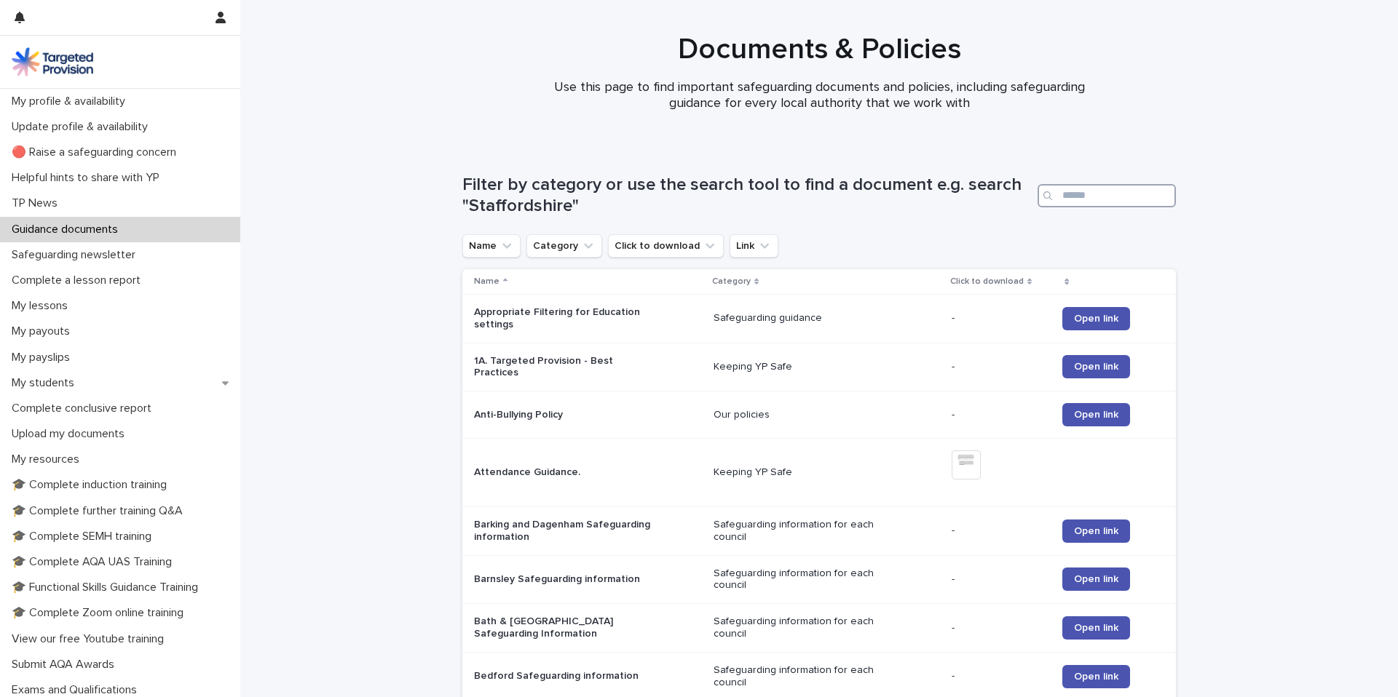
click at [1093, 200] on input "Search" at bounding box center [1107, 195] width 138 height 23
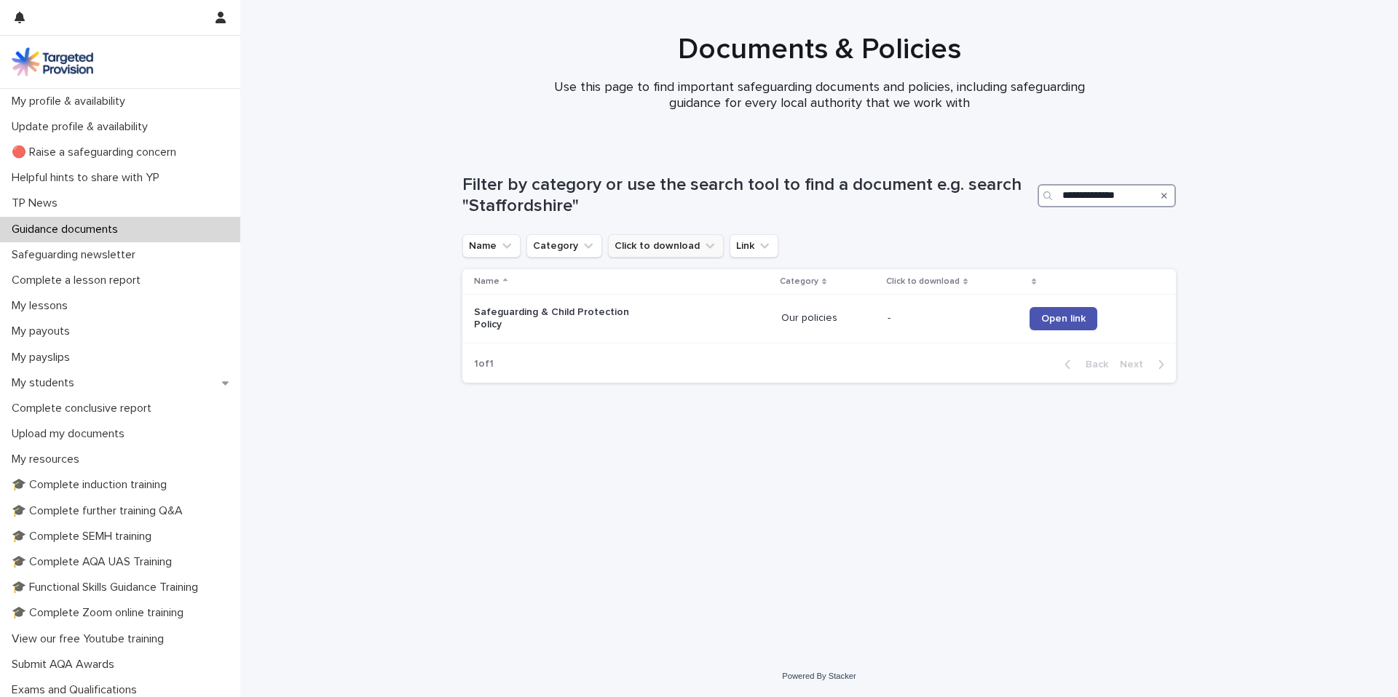
type input "**********"
click at [682, 242] on button "Click to download" at bounding box center [666, 245] width 116 height 23
click at [703, 245] on icon "Click to download" at bounding box center [710, 246] width 15 height 15
click at [703, 244] on icon "Click to download" at bounding box center [710, 246] width 15 height 15
click at [662, 237] on button "Click to download" at bounding box center [666, 245] width 116 height 23
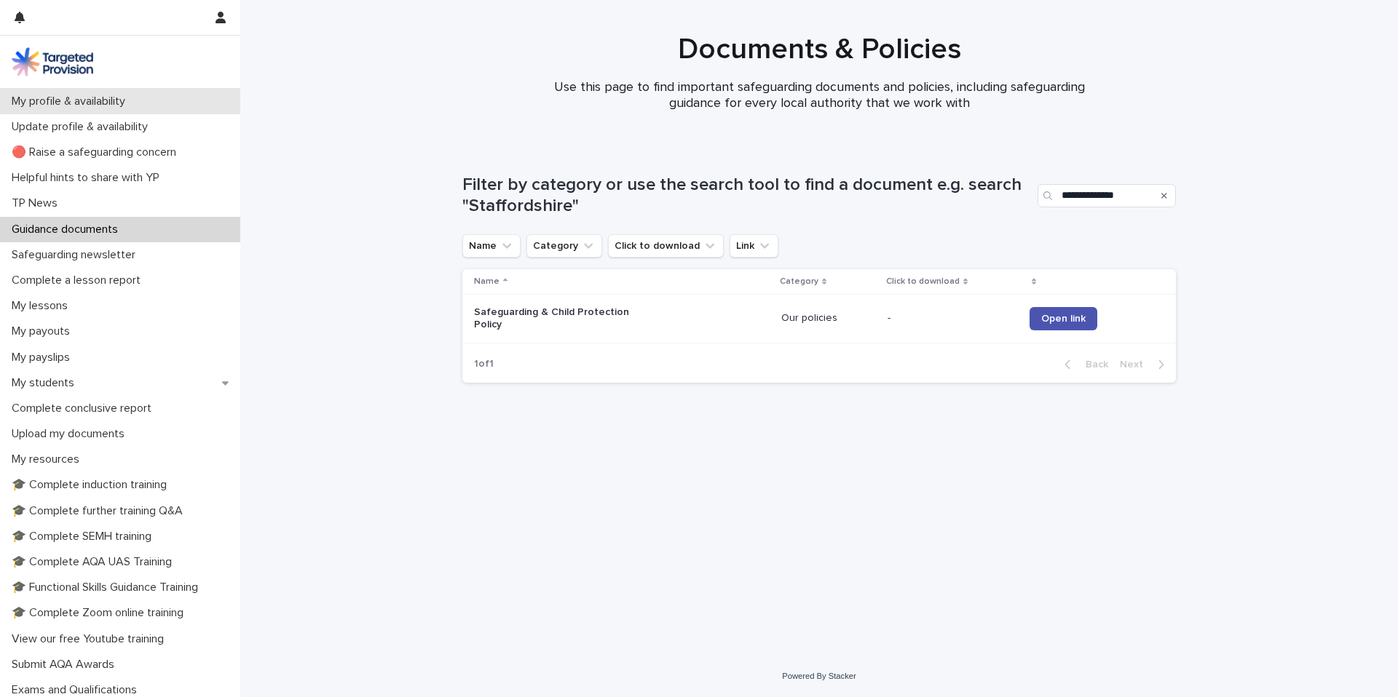
click at [84, 96] on p "My profile & availability" at bounding box center [71, 102] width 131 height 14
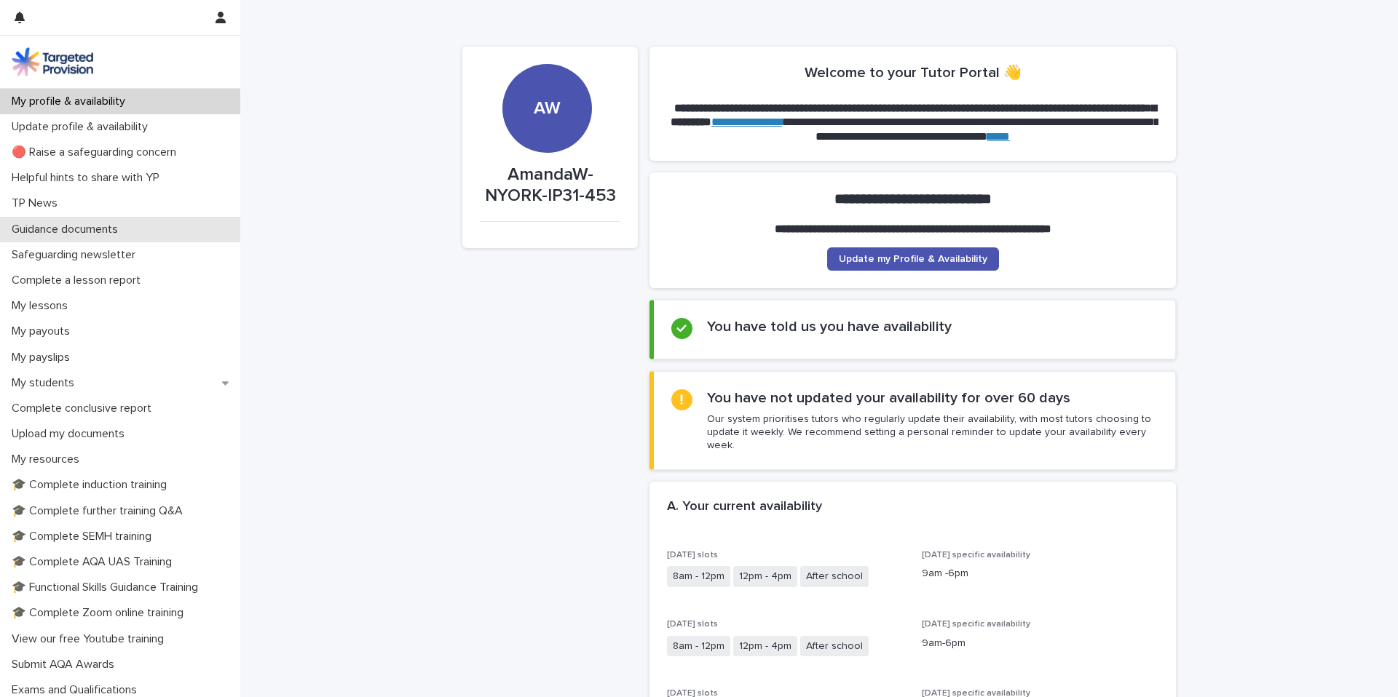
click at [78, 224] on p "Guidance documents" at bounding box center [68, 230] width 124 height 14
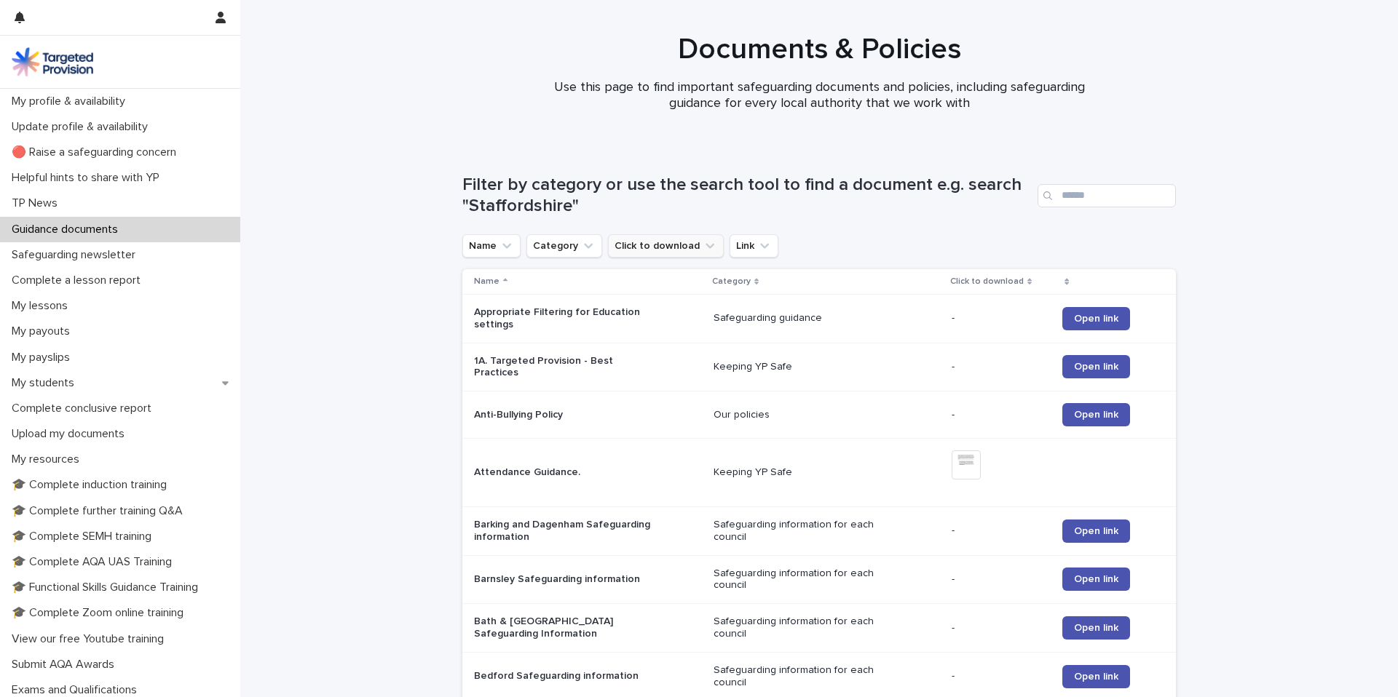
click at [661, 241] on button "Click to download" at bounding box center [666, 245] width 116 height 23
click at [661, 240] on button "Click to download" at bounding box center [666, 245] width 116 height 23
click at [1119, 194] on input "Search" at bounding box center [1107, 195] width 138 height 23
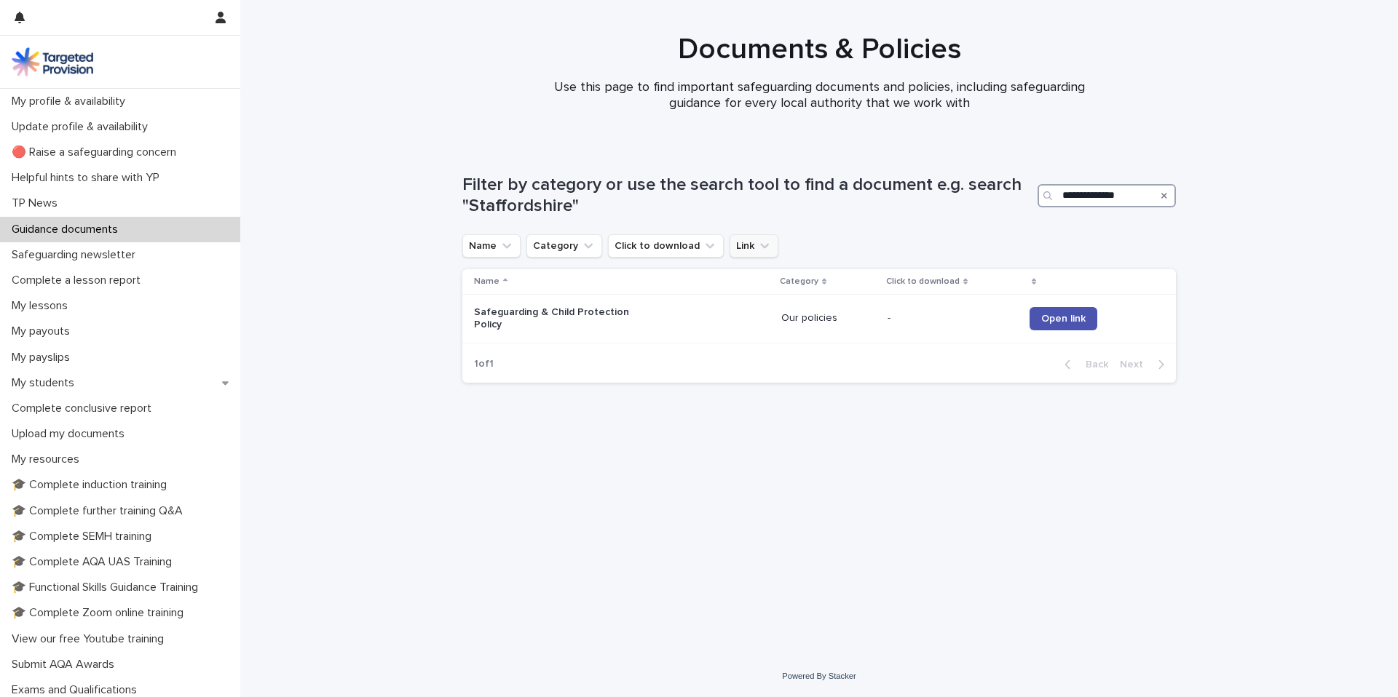
type input "**********"
click at [757, 250] on icon "Link" at bounding box center [764, 246] width 15 height 15
click at [679, 244] on button "Click to download" at bounding box center [666, 245] width 116 height 23
click at [626, 245] on button "Click to download" at bounding box center [666, 245] width 116 height 23
click at [559, 239] on button "Category" at bounding box center [564, 245] width 76 height 23
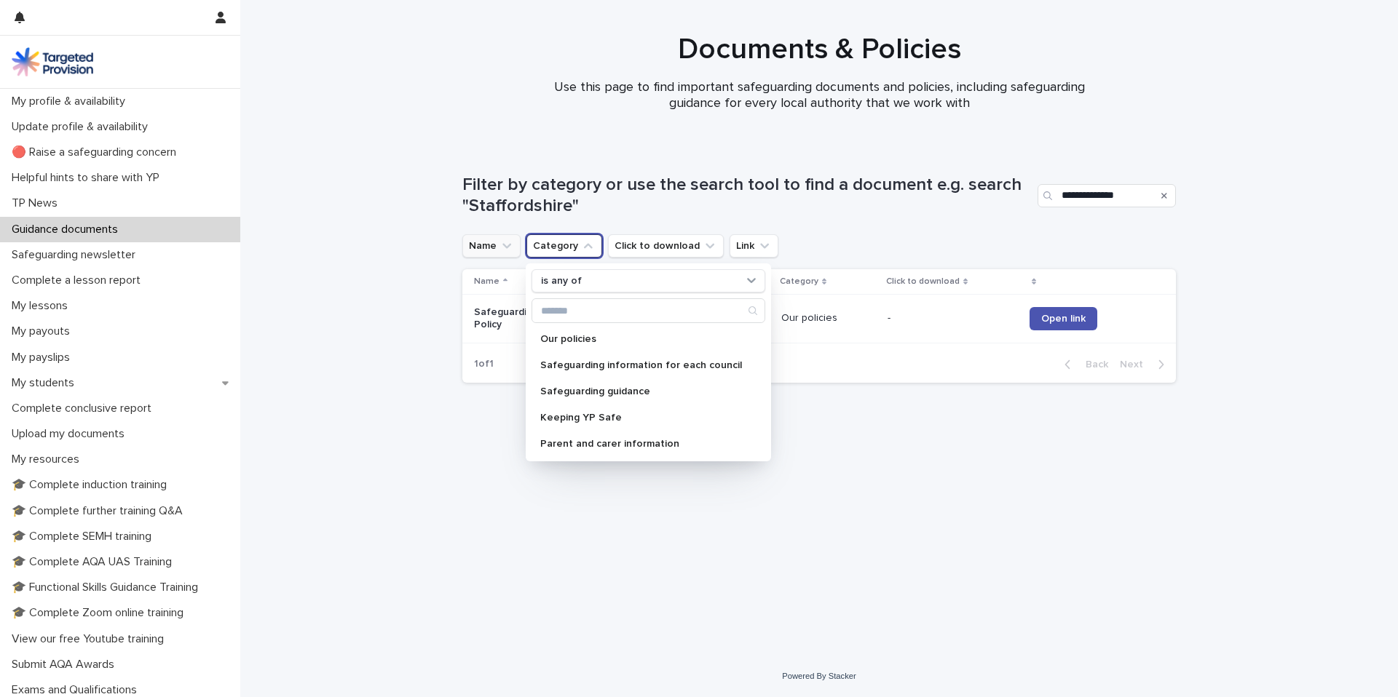
click at [507, 244] on icon "Name" at bounding box center [506, 246] width 15 height 15
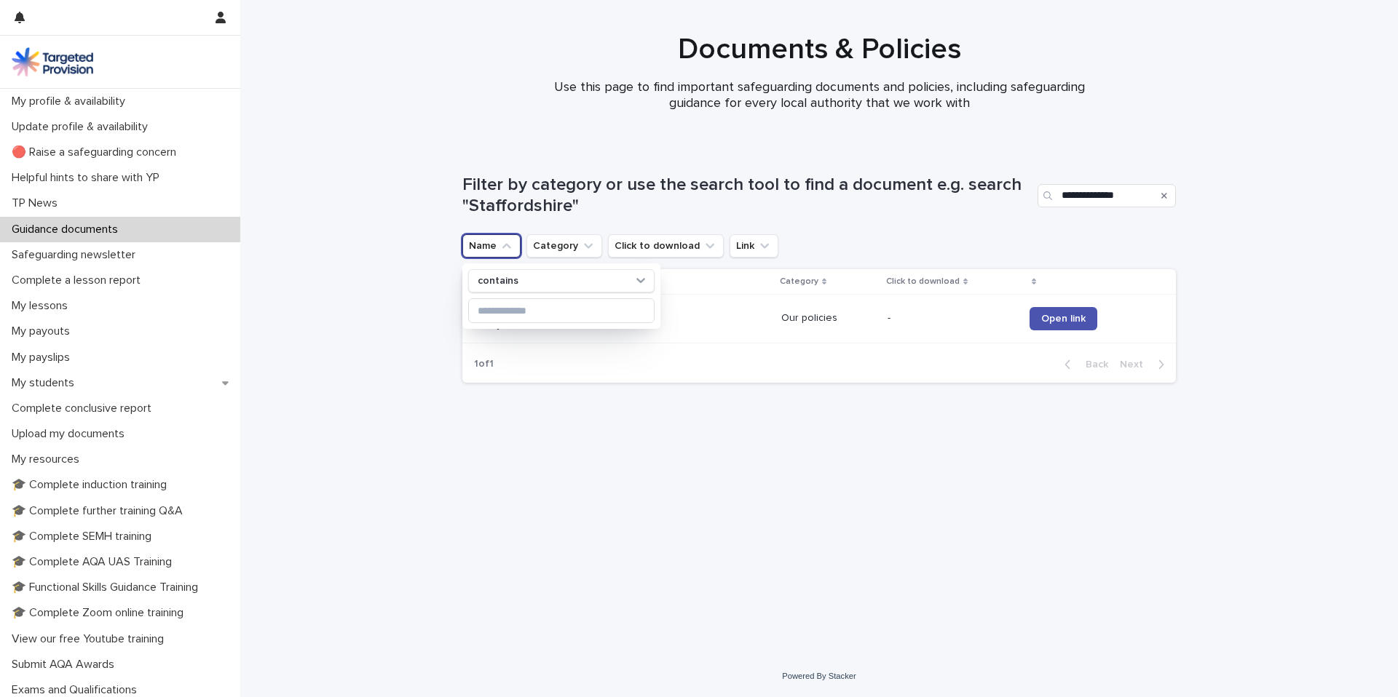
click at [692, 218] on div "**********" at bounding box center [819, 190] width 714 height 89
click at [679, 247] on button "Click to download" at bounding box center [666, 245] width 116 height 23
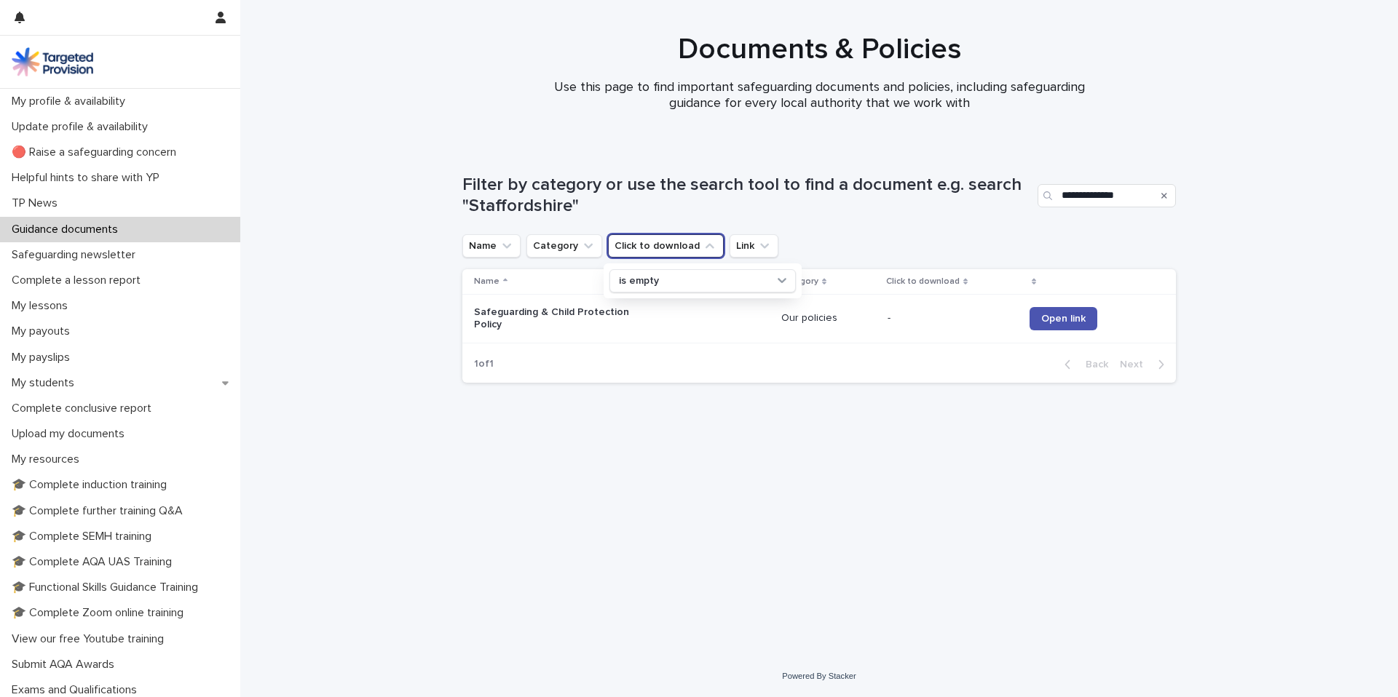
click at [836, 488] on div "**********" at bounding box center [819, 383] width 728 height 474
click at [1050, 317] on span "Open link" at bounding box center [1063, 319] width 44 height 10
